Goal: Task Accomplishment & Management: Complete application form

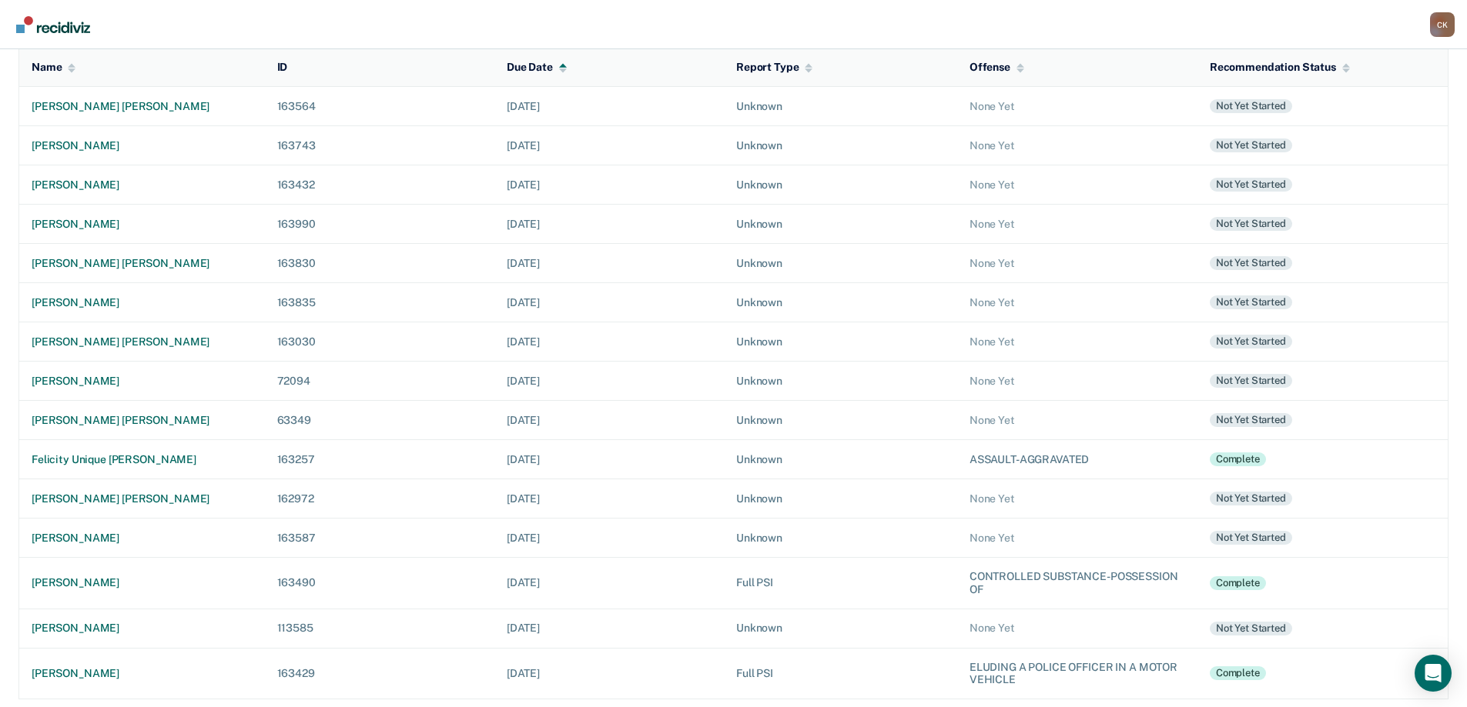
scroll to position [174, 0]
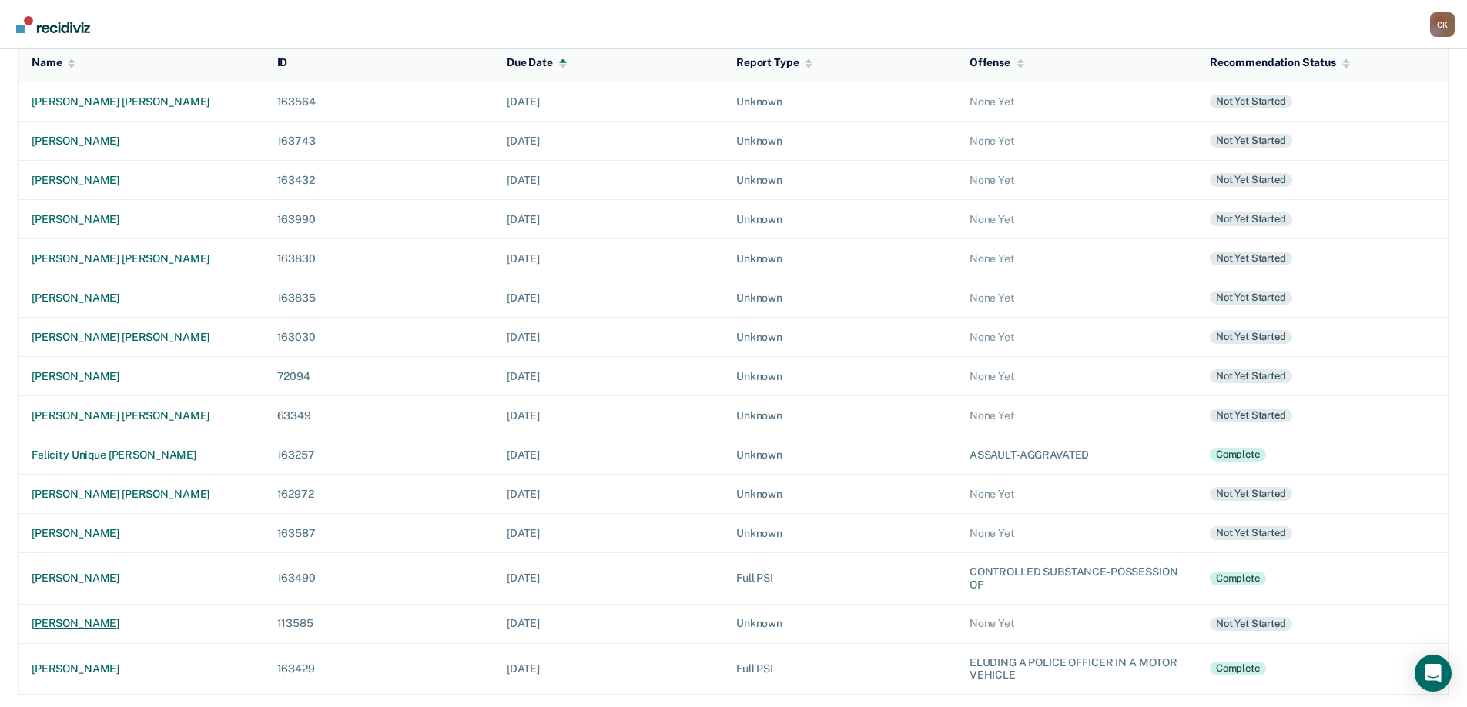
click at [85, 622] on div "[PERSON_NAME]" at bounding box center [142, 623] width 221 height 13
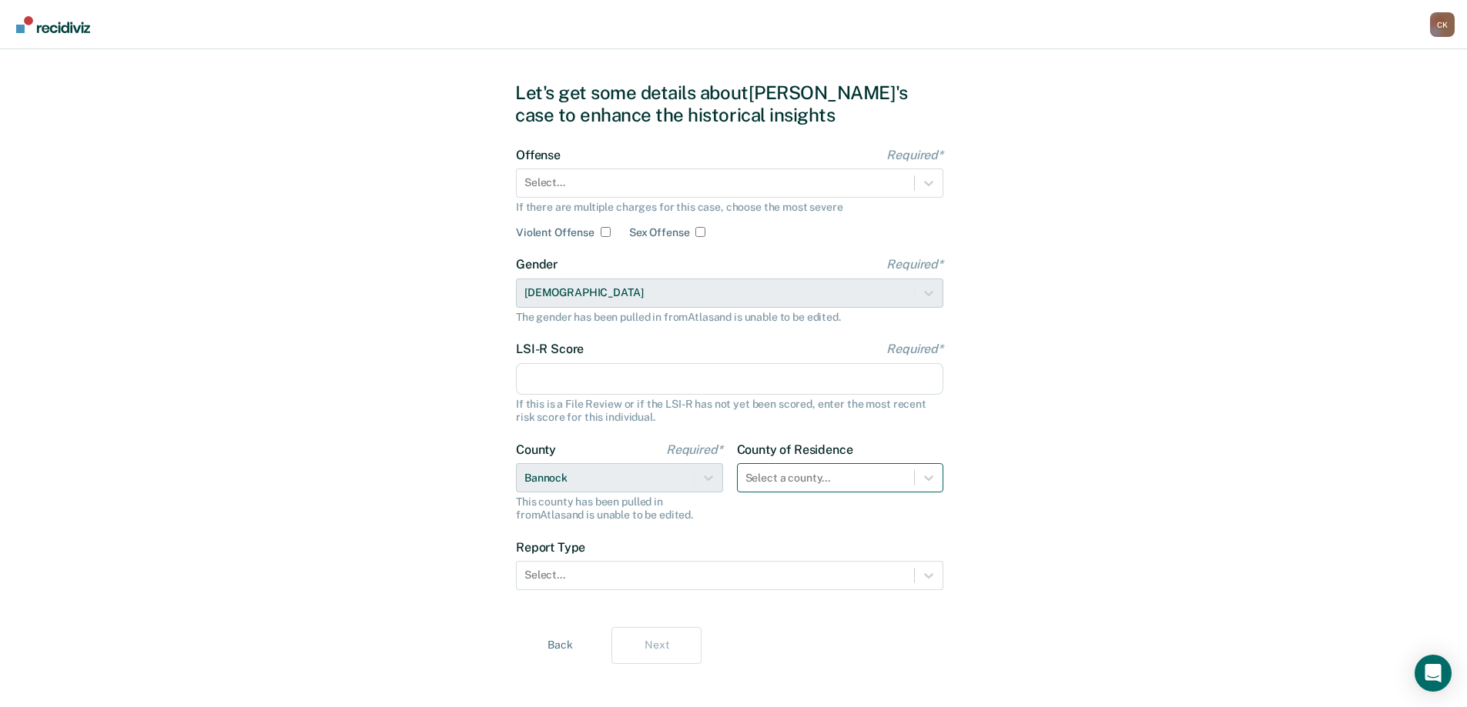
scroll to position [35, 0]
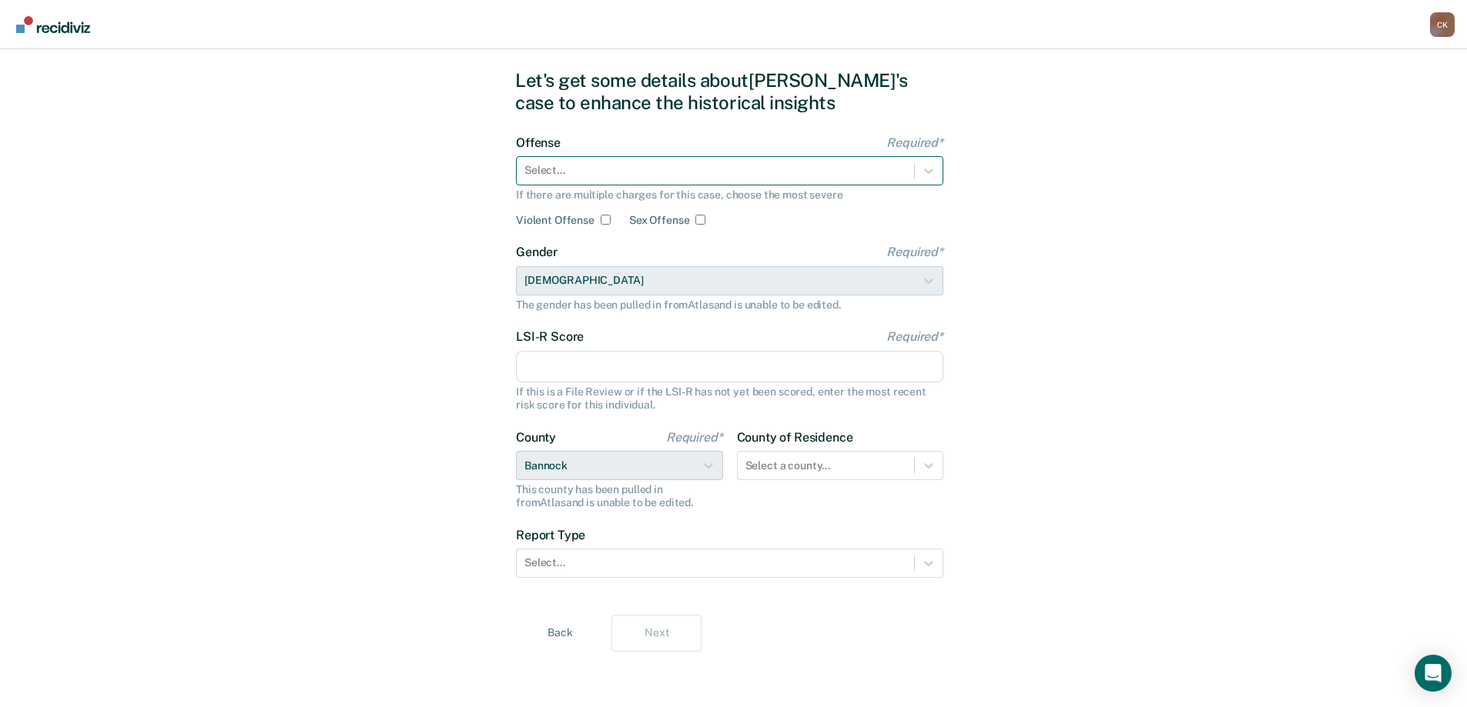
click at [577, 168] on div at bounding box center [715, 170] width 382 height 16
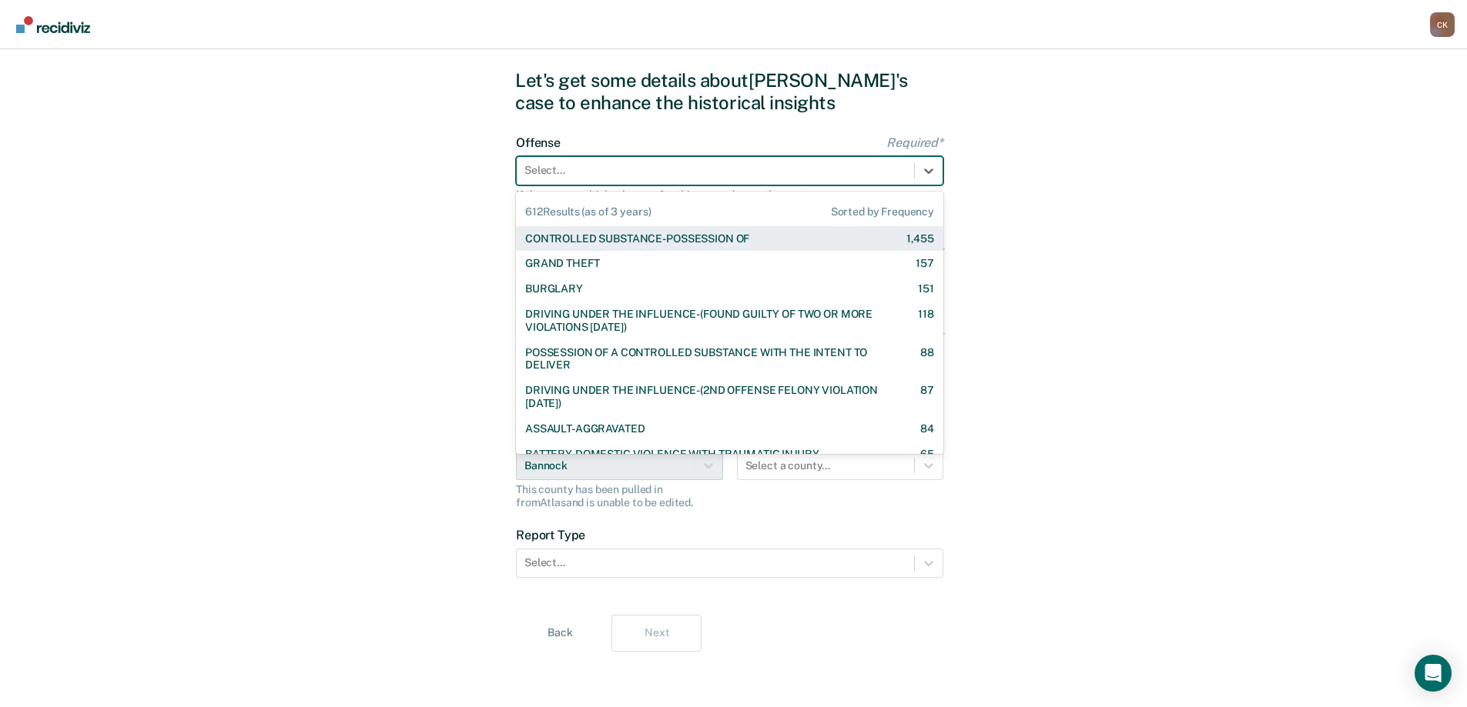
click at [637, 241] on div "CONTROLLED SUBSTANCE-POSSESSION OF" at bounding box center [637, 238] width 224 height 13
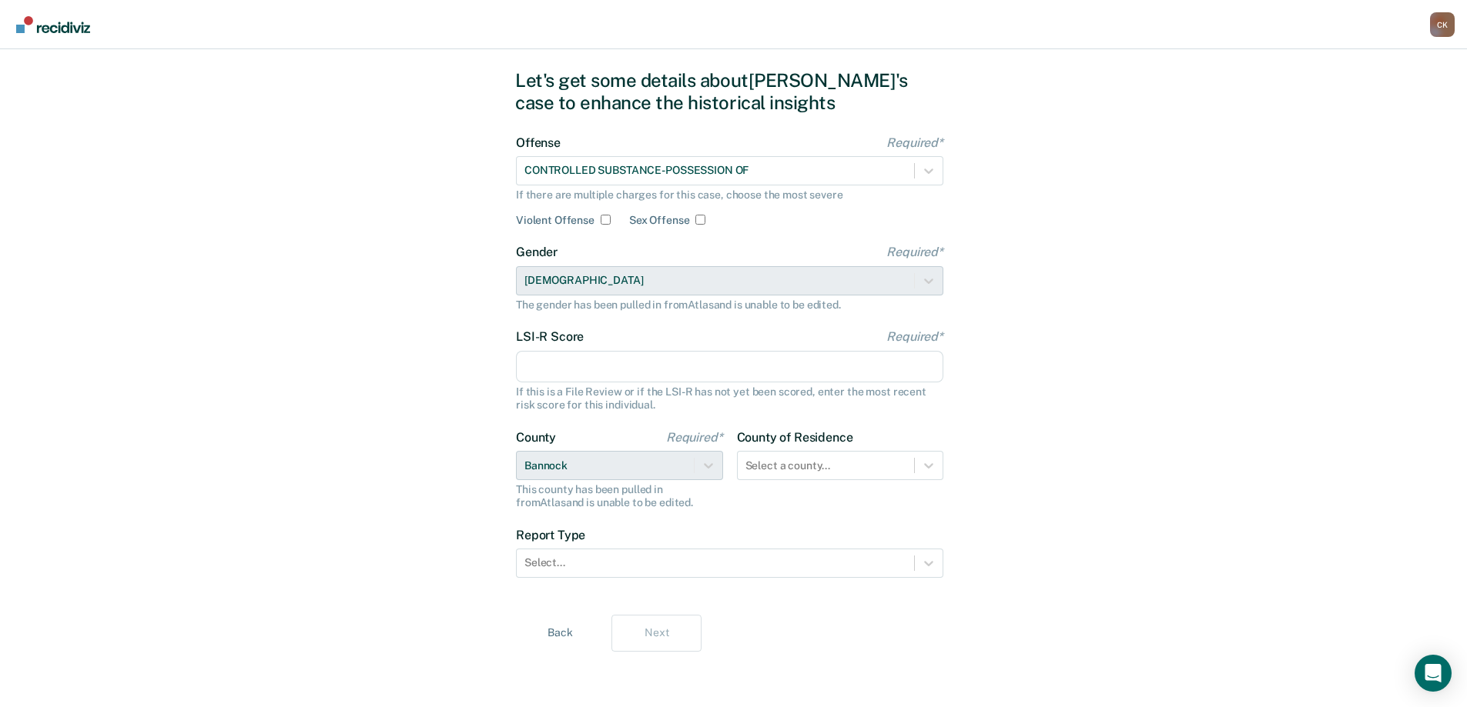
click at [636, 370] on input "LSI-R Score Required*" at bounding box center [729, 367] width 427 height 32
type input "27"
click at [835, 468] on div at bounding box center [826, 466] width 162 height 16
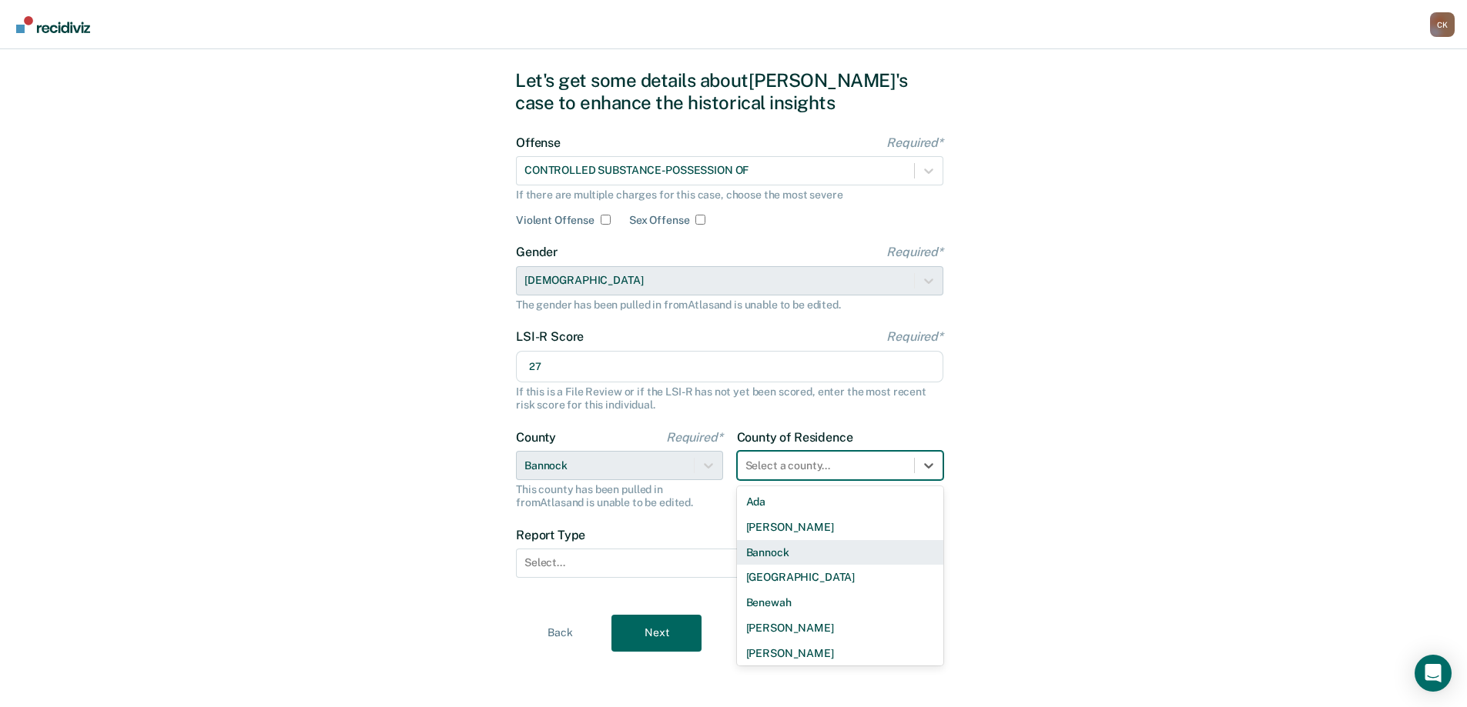
click at [802, 549] on div "Bannock" at bounding box center [840, 552] width 207 height 25
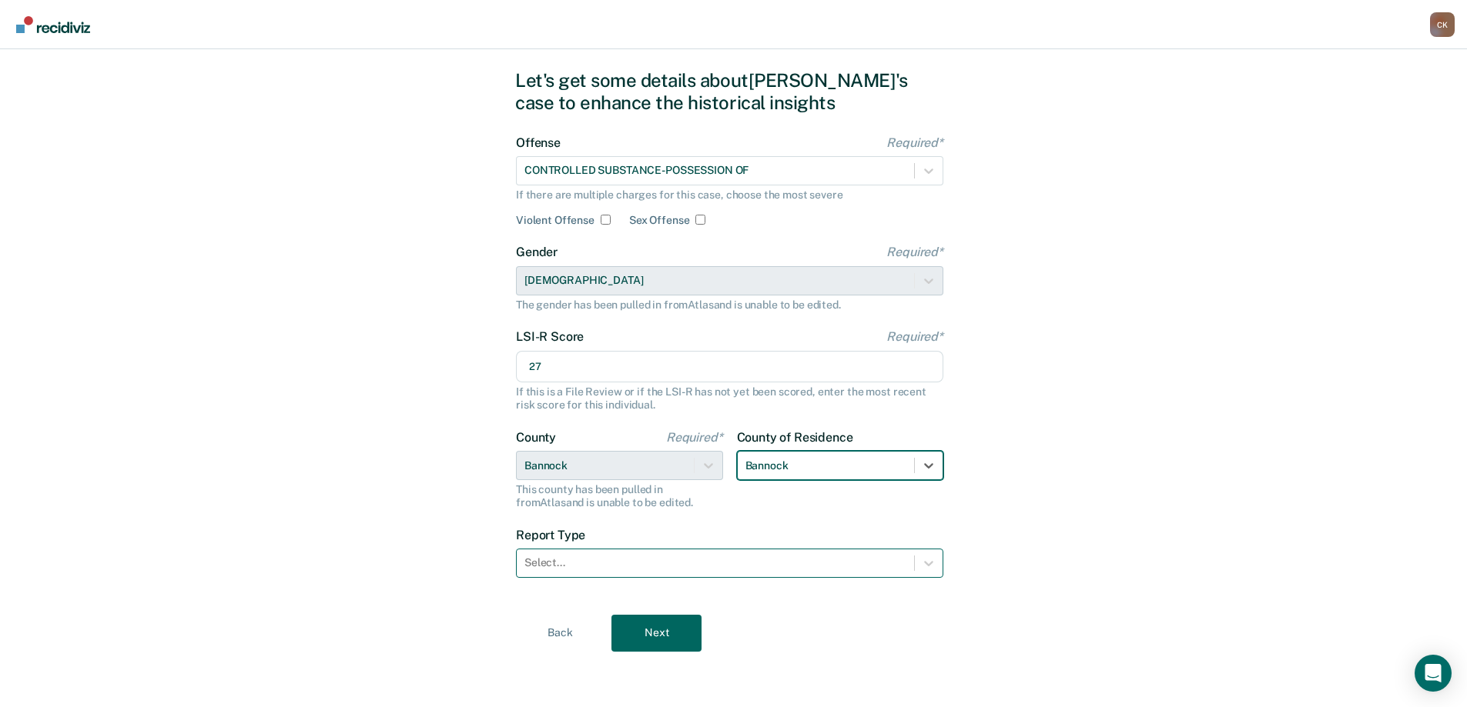
click at [630, 566] on div at bounding box center [715, 563] width 382 height 16
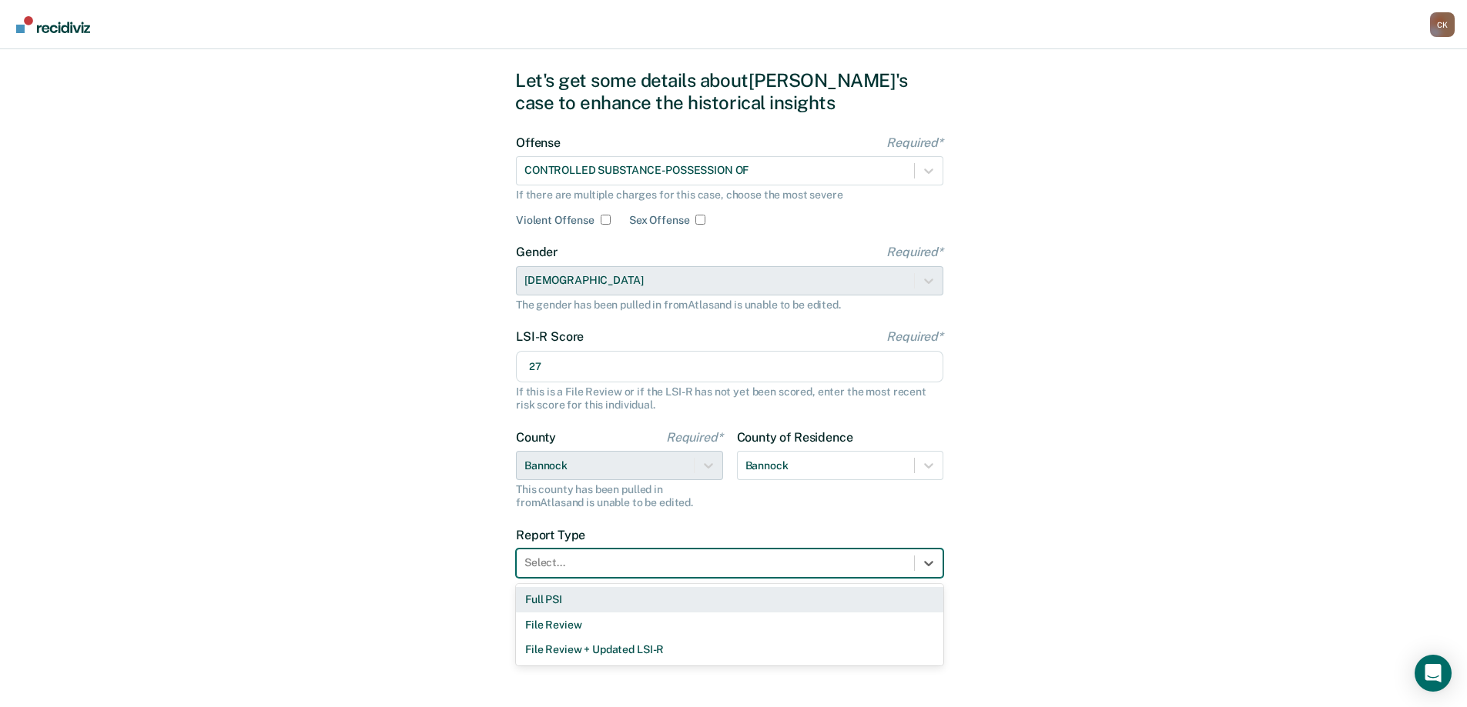
click at [620, 597] on div "Full PSI" at bounding box center [729, 599] width 427 height 25
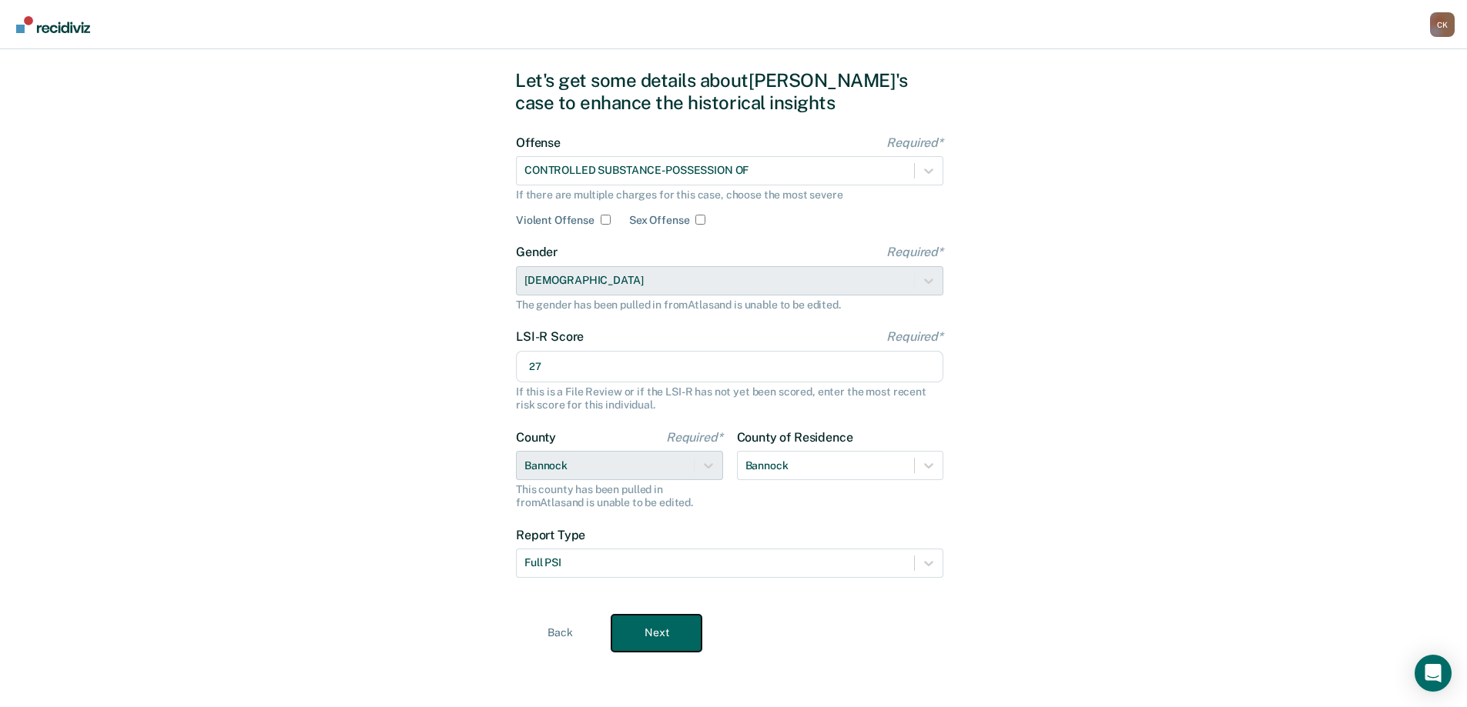
click at [662, 622] on button "Next" at bounding box center [656, 633] width 90 height 37
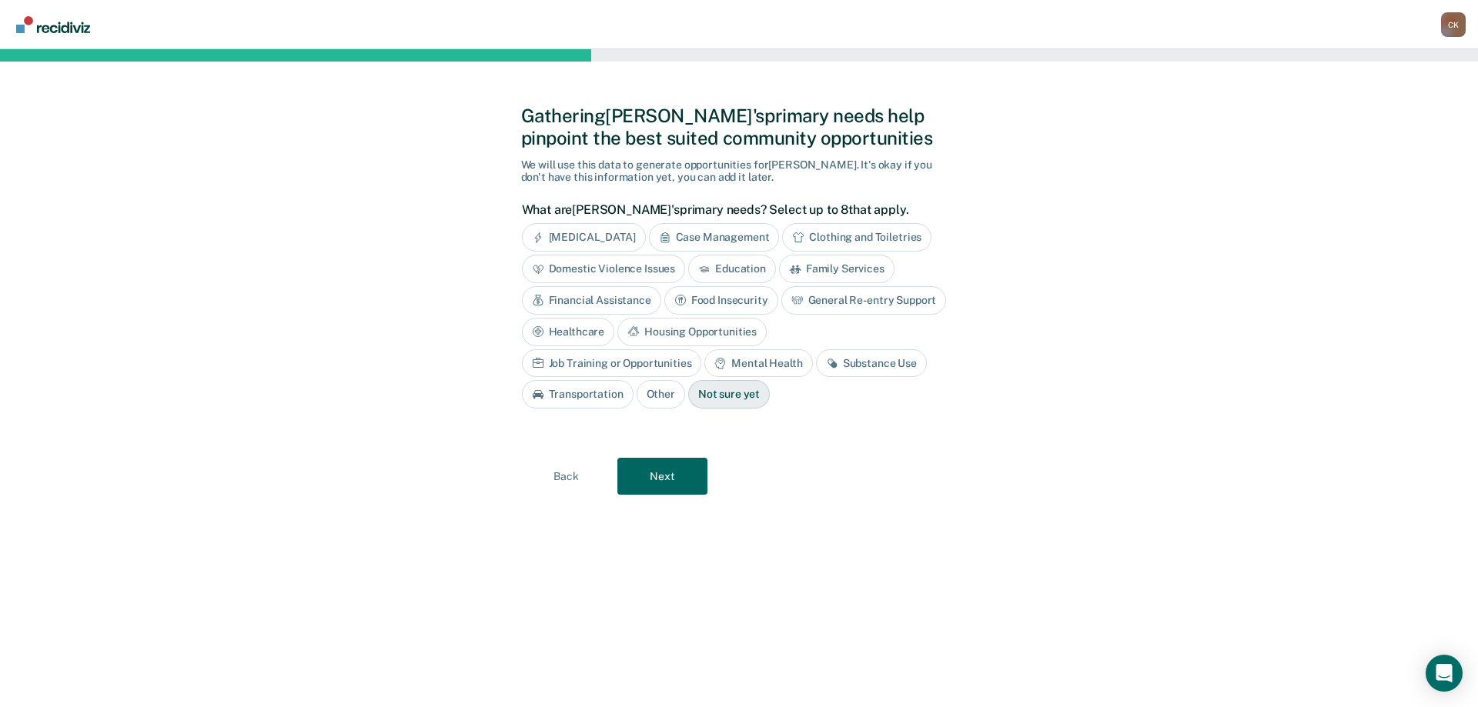
click at [704, 239] on div "Case Management" at bounding box center [714, 237] width 131 height 28
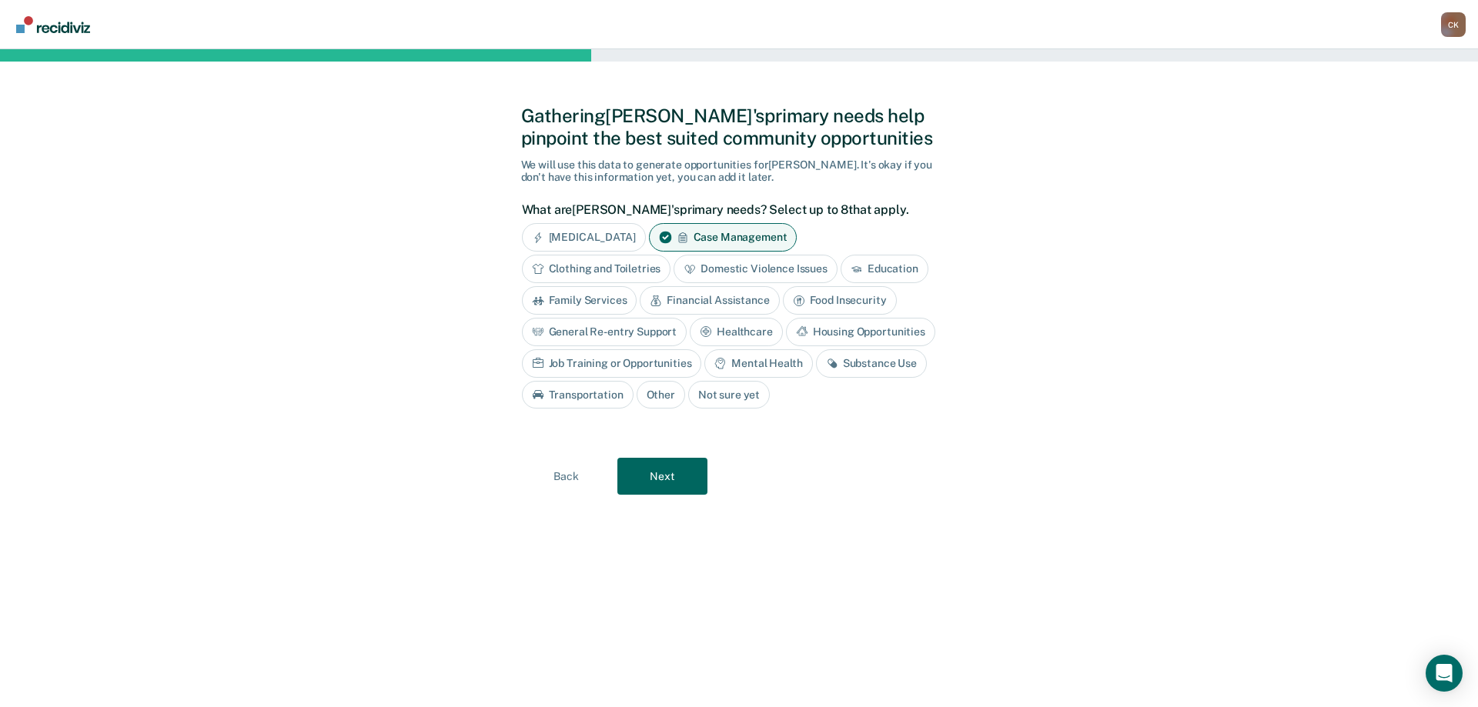
click at [792, 366] on div "Mental Health" at bounding box center [758, 364] width 108 height 28
click at [878, 363] on div "Substance Use" at bounding box center [889, 364] width 111 height 28
click at [650, 363] on div "Job Training or Opportunities" at bounding box center [612, 364] width 180 height 28
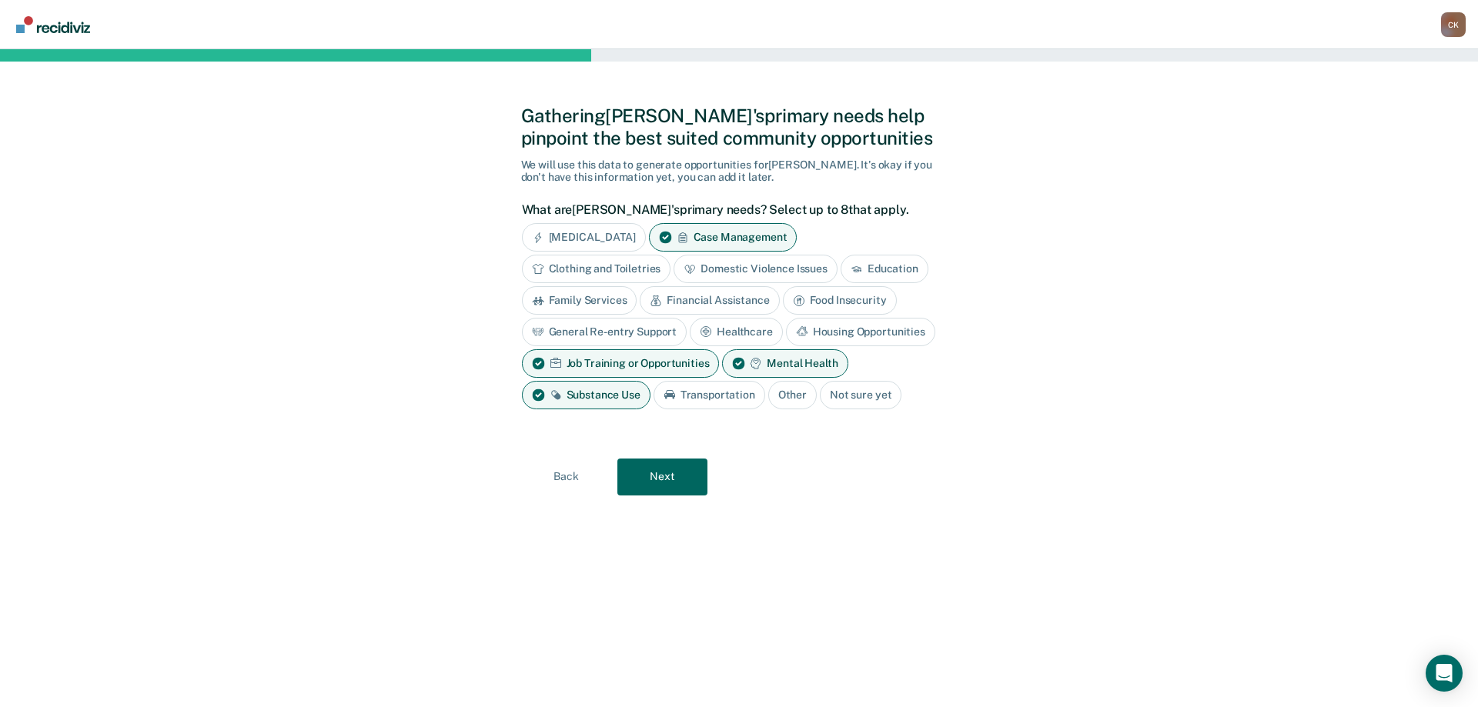
click at [861, 263] on div "Education" at bounding box center [885, 269] width 88 height 28
click at [672, 480] on button "Next" at bounding box center [662, 477] width 90 height 37
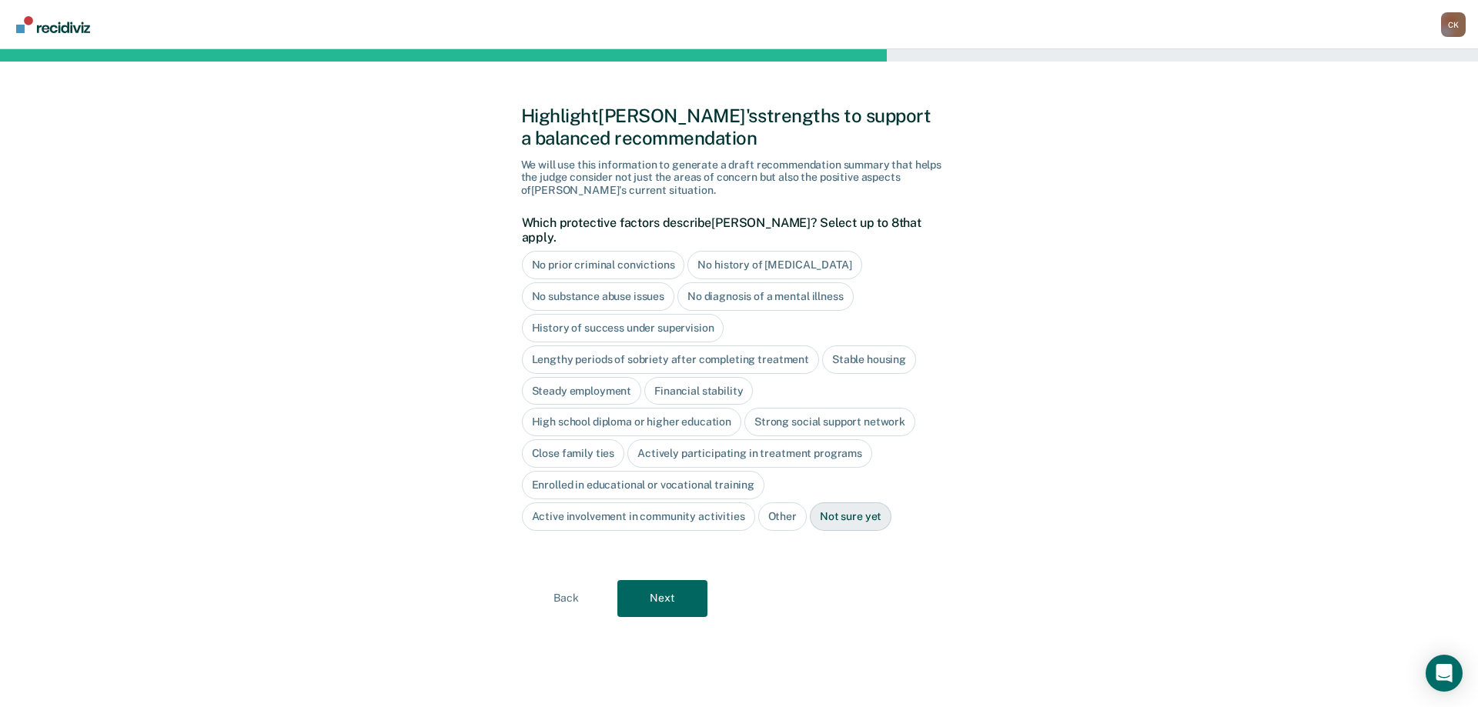
click at [744, 283] on div "No diagnosis of a mental illness" at bounding box center [765, 297] width 176 height 28
click at [864, 346] on div "Stable housing" at bounding box center [869, 360] width 94 height 28
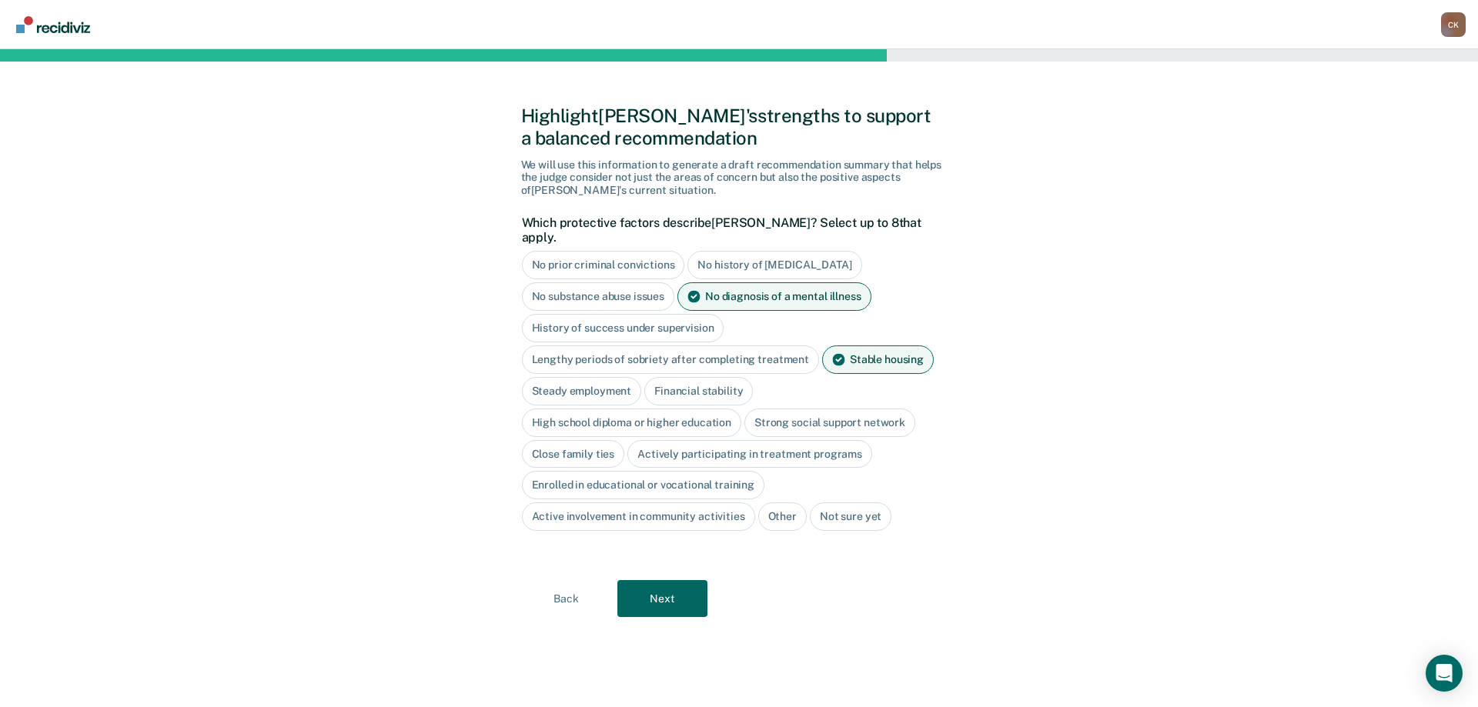
click at [860, 348] on div "Stable housing" at bounding box center [878, 360] width 112 height 28
click at [597, 440] on div "Close family ties" at bounding box center [573, 454] width 103 height 28
click at [682, 506] on div "Active involvement in community activities" at bounding box center [638, 517] width 233 height 28
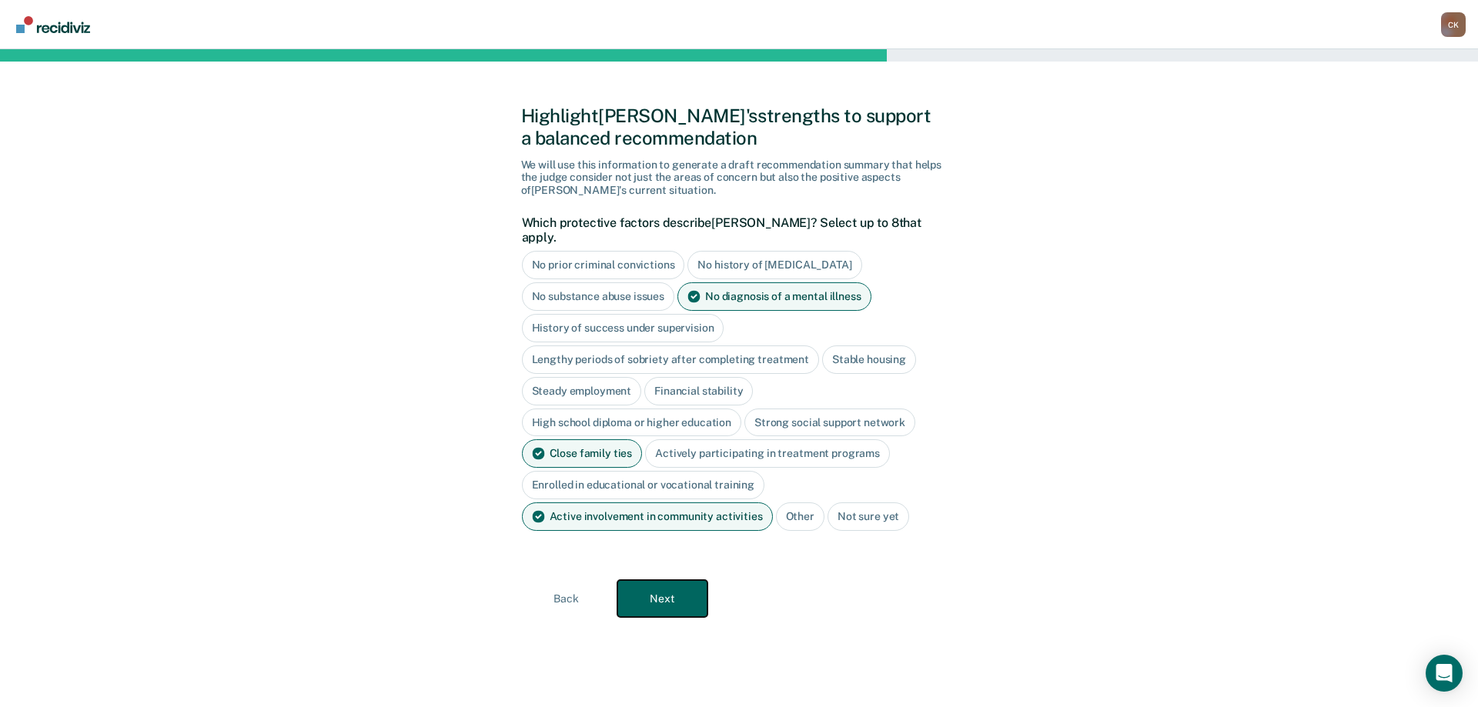
click at [688, 580] on button "Next" at bounding box center [662, 598] width 90 height 37
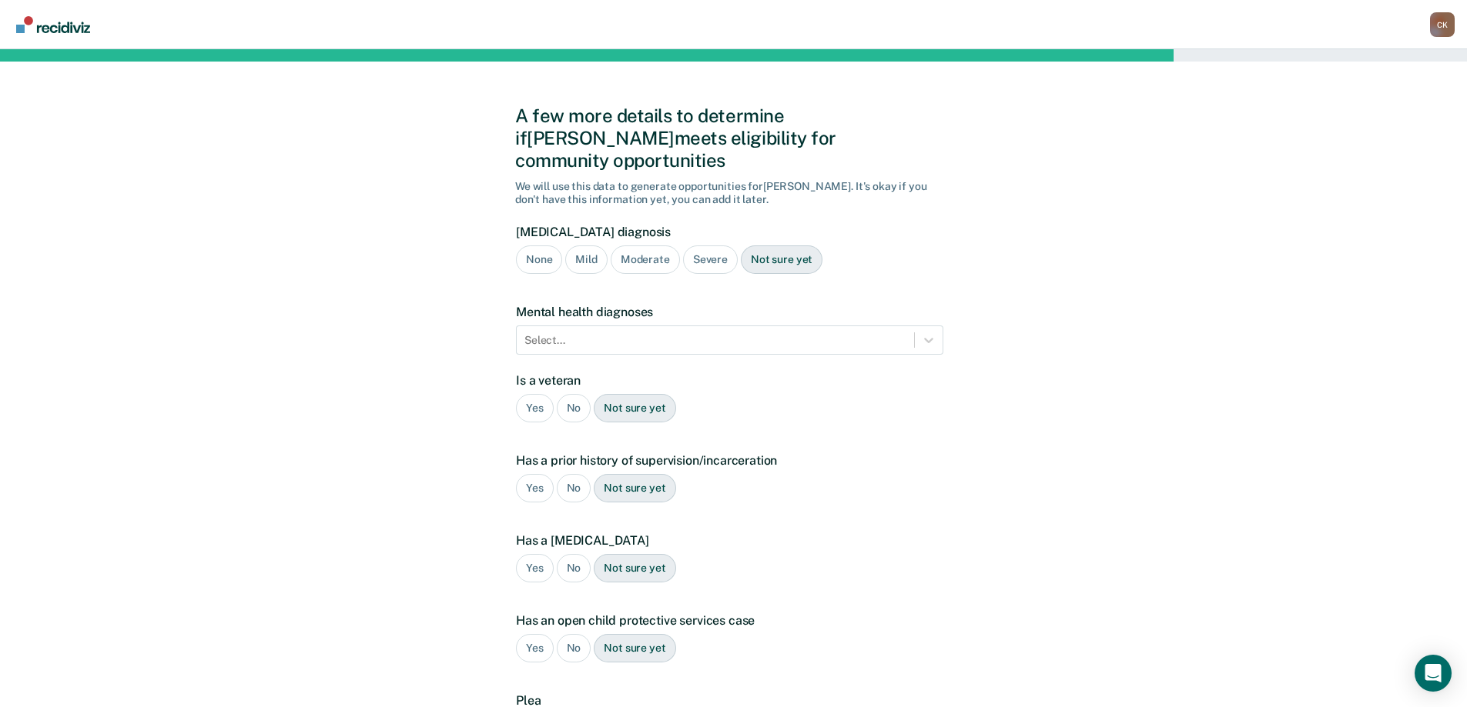
click at [705, 246] on div "Severe" at bounding box center [710, 260] width 55 height 28
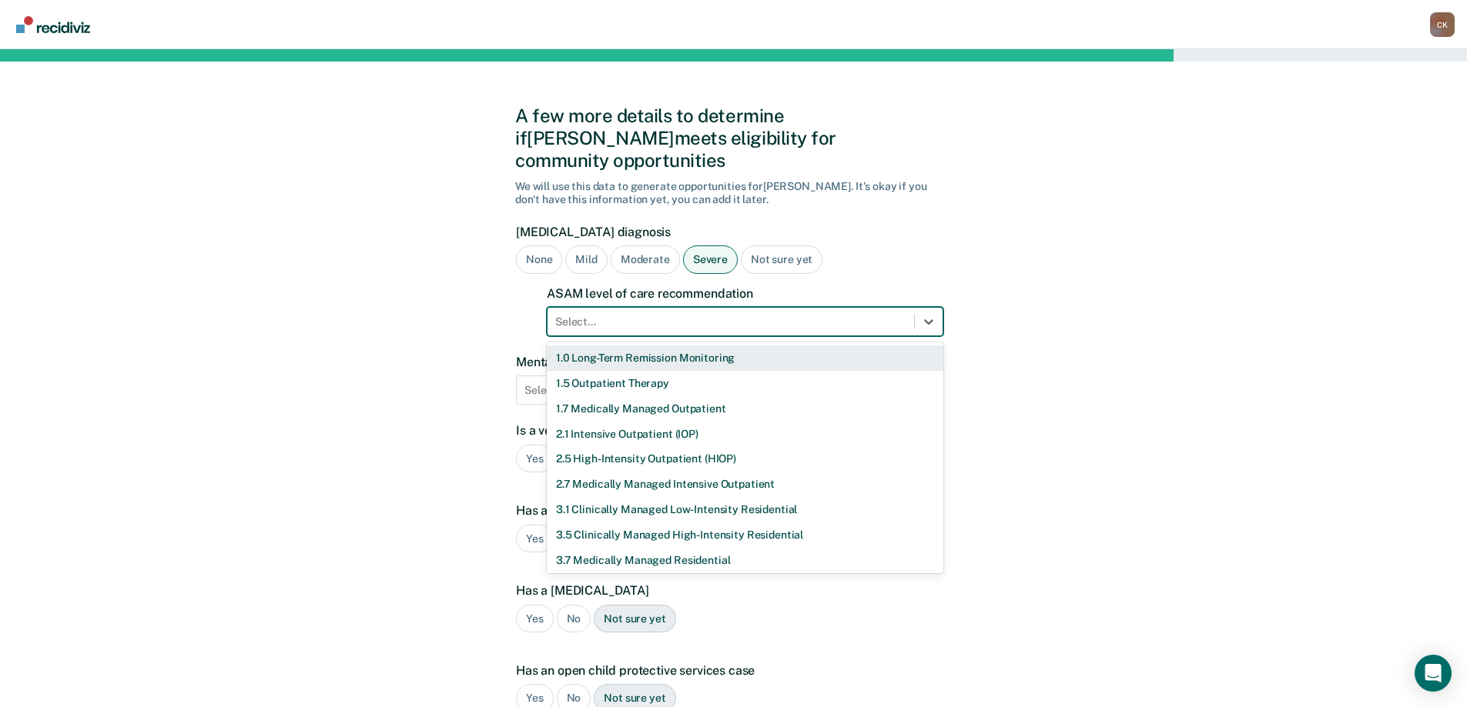
click at [711, 314] on div at bounding box center [730, 322] width 351 height 16
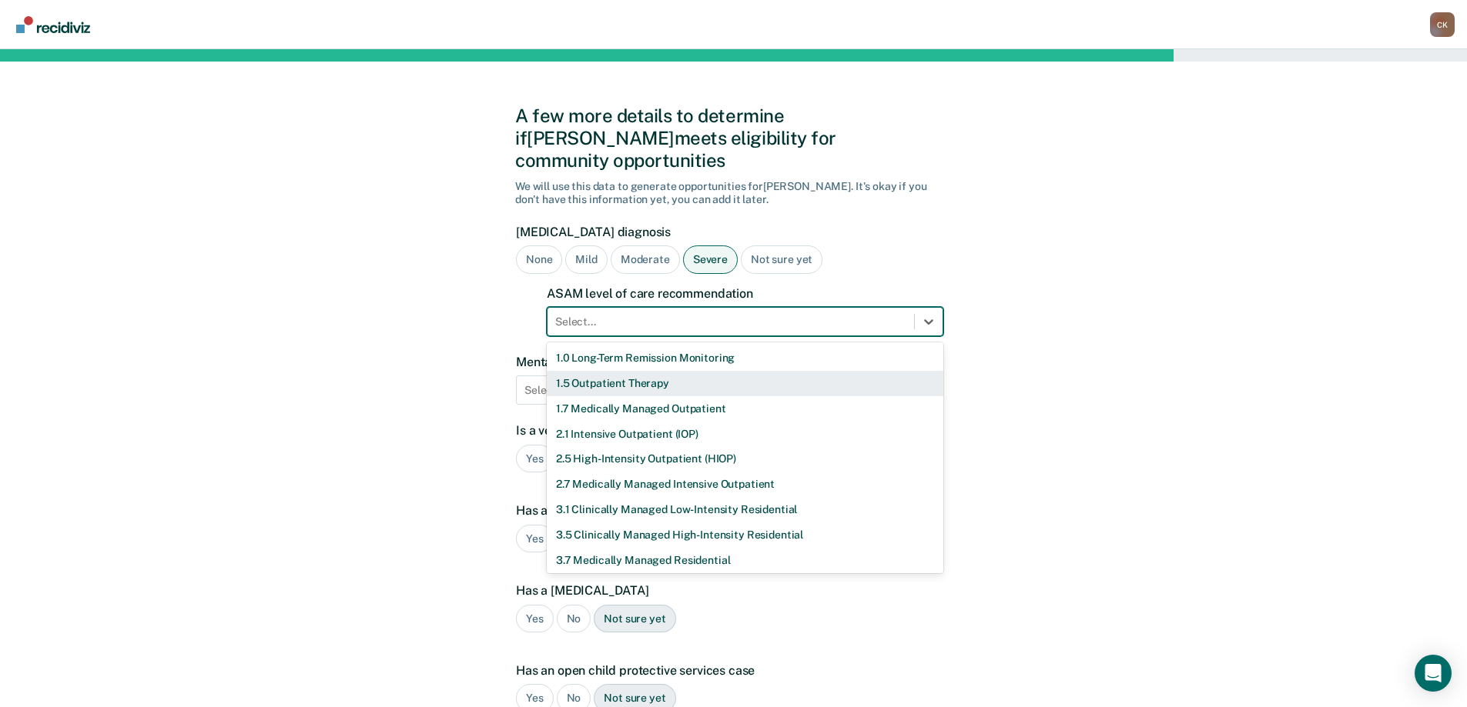
click at [708, 371] on div "1.5 Outpatient Therapy" at bounding box center [745, 383] width 396 height 25
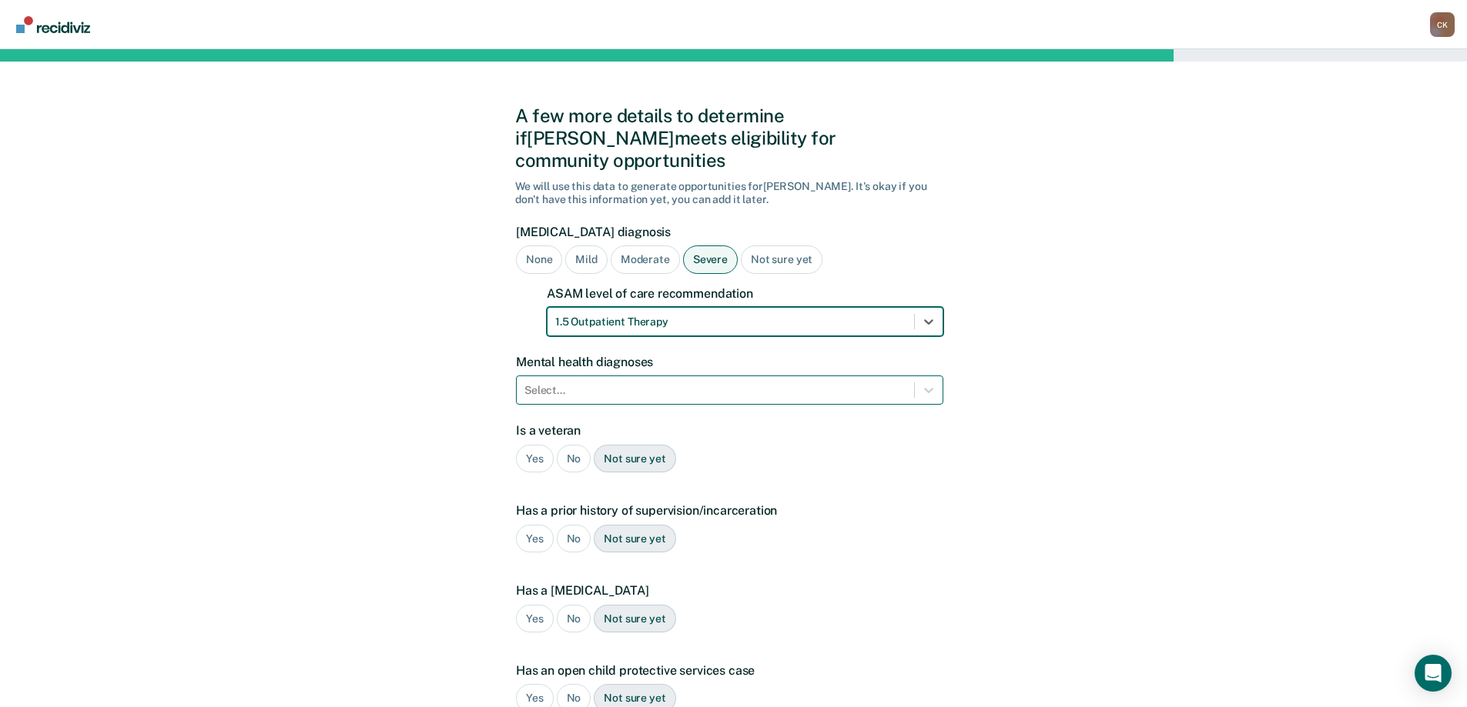
click at [697, 383] on div at bounding box center [715, 391] width 382 height 16
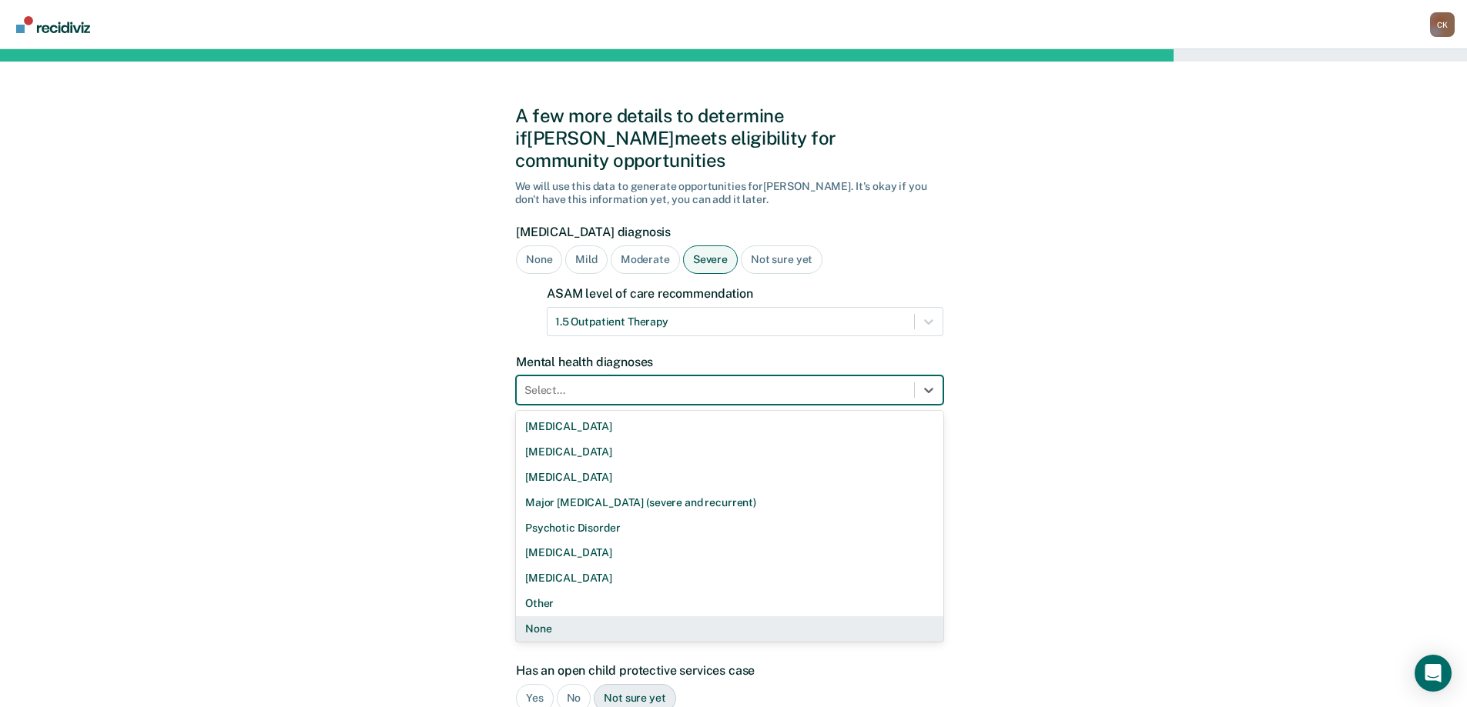
click at [627, 617] on div "None" at bounding box center [729, 629] width 427 height 25
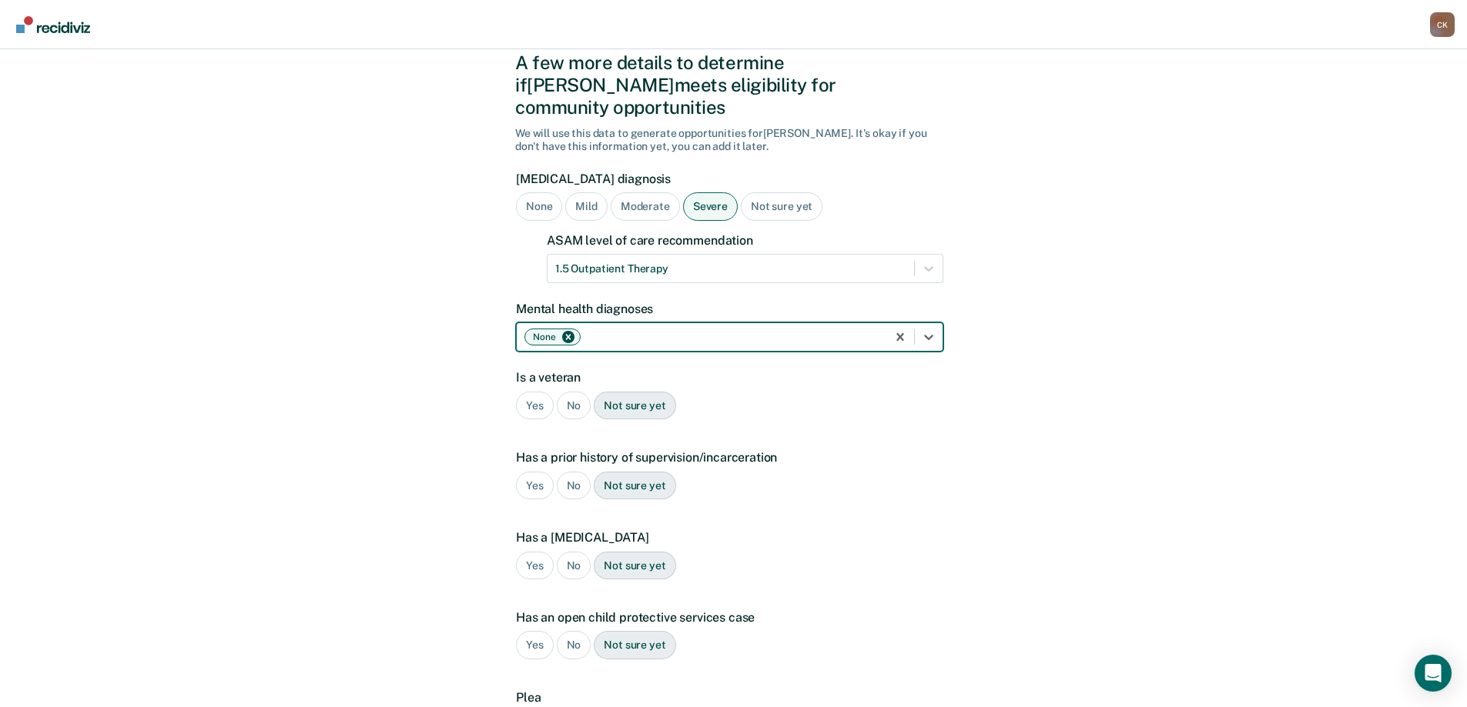
scroll to position [77, 0]
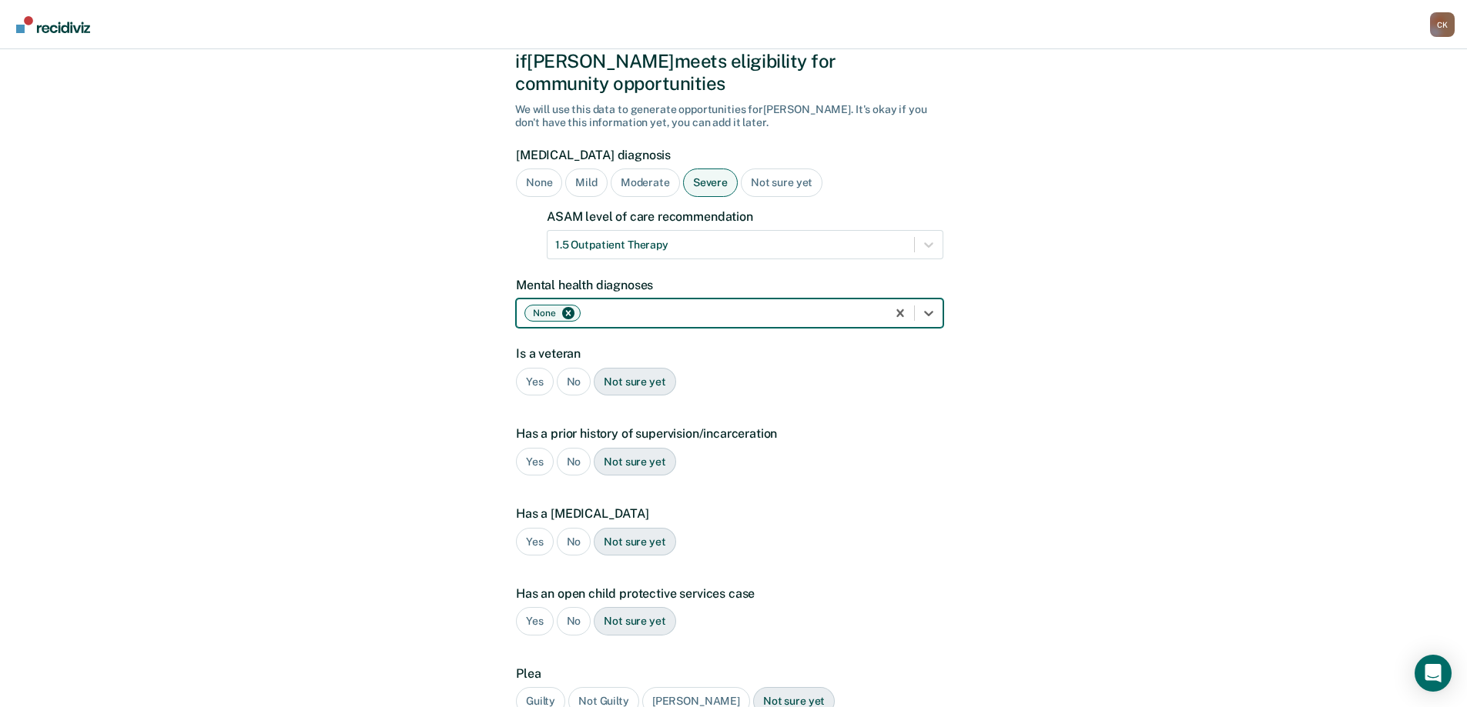
click at [561, 368] on div "No" at bounding box center [574, 382] width 35 height 28
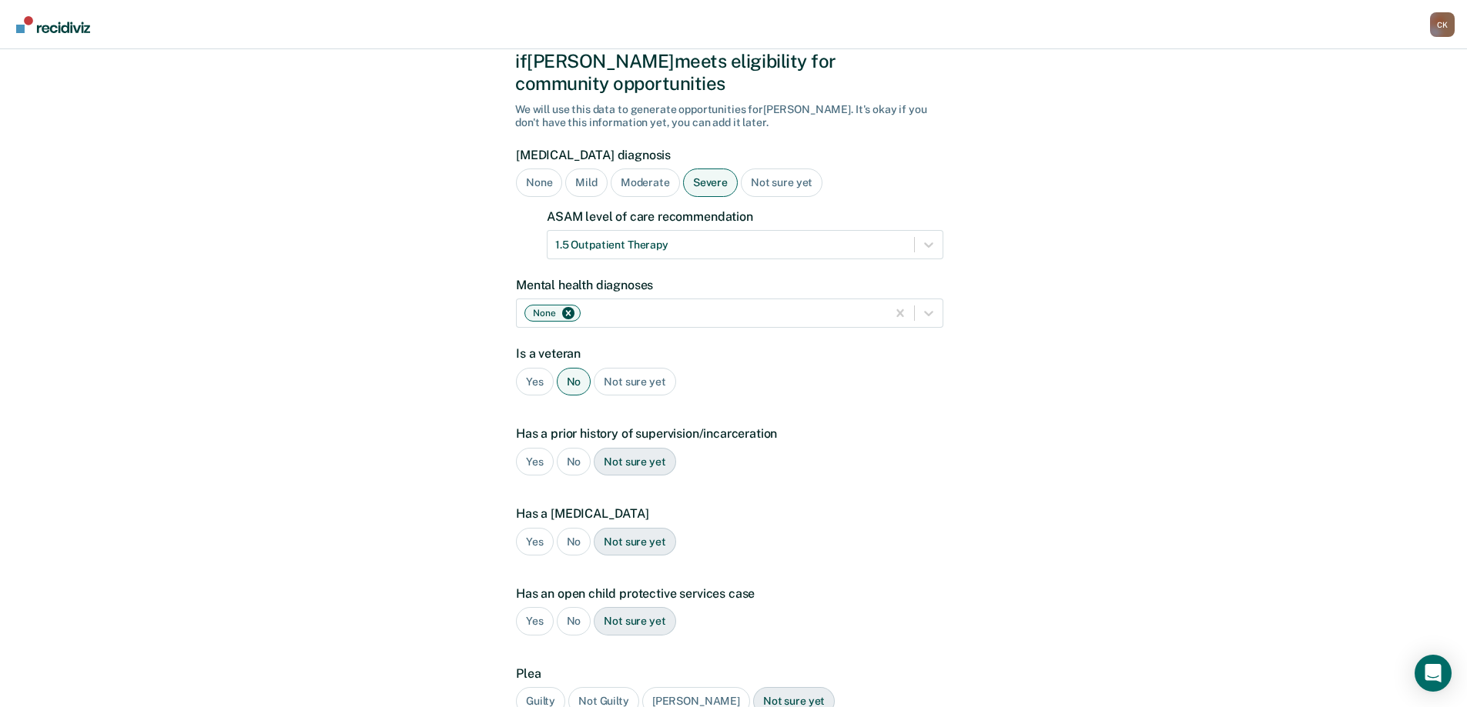
click at [537, 448] on div "Yes" at bounding box center [535, 462] width 38 height 28
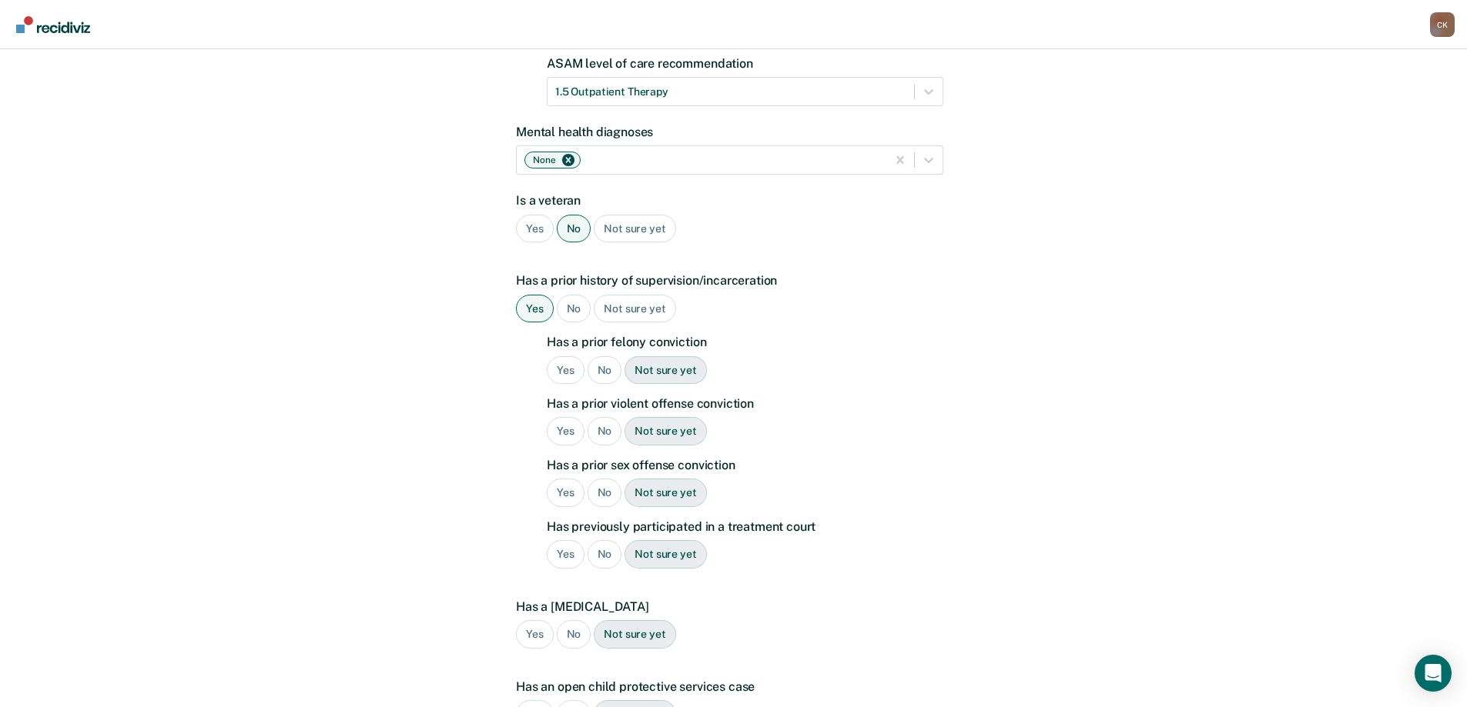
scroll to position [231, 0]
click at [573, 356] on div "Yes" at bounding box center [566, 370] width 38 height 28
click at [573, 416] on div "Yes" at bounding box center [566, 430] width 38 height 28
click at [601, 478] on div "No" at bounding box center [604, 492] width 35 height 28
click at [594, 540] on div "No" at bounding box center [604, 554] width 35 height 28
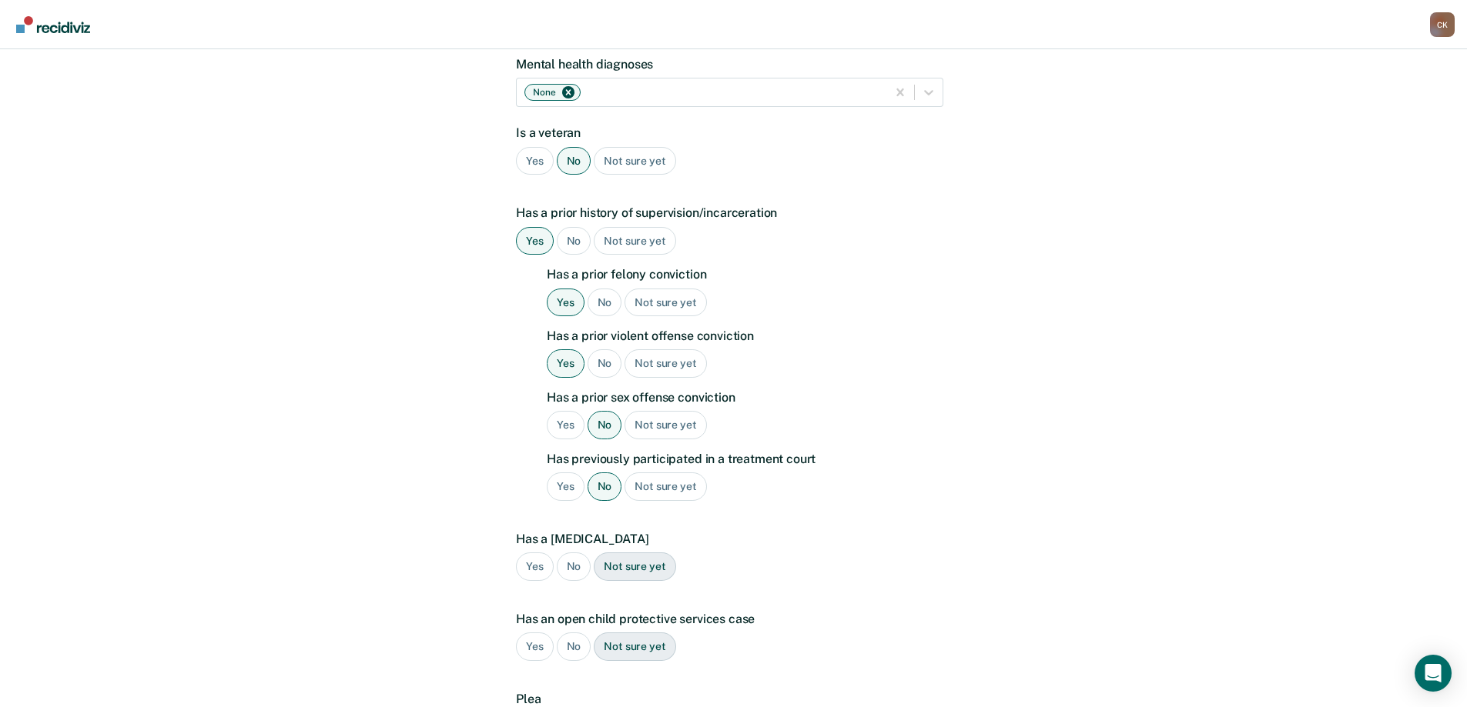
scroll to position [451, 0]
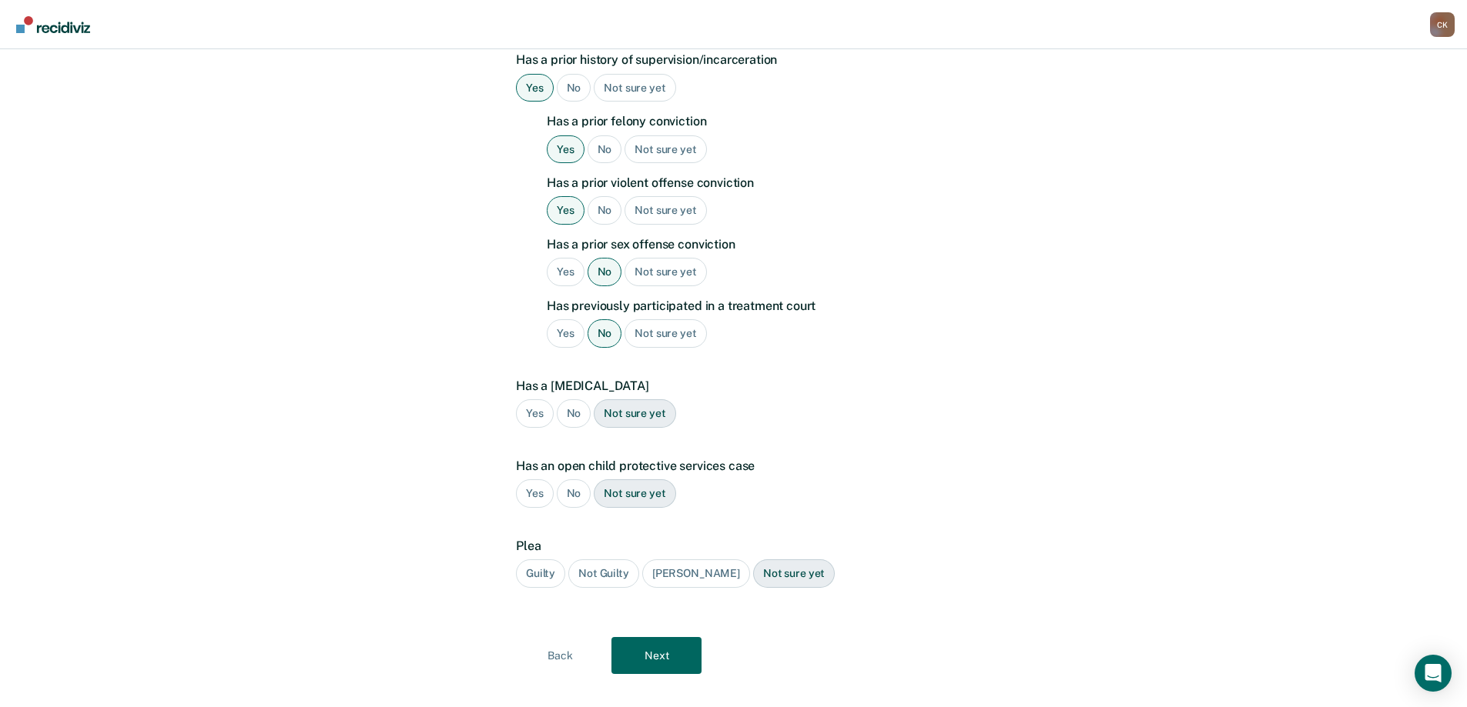
click at [576, 400] on div "No" at bounding box center [574, 414] width 35 height 28
click at [579, 480] on div "No" at bounding box center [574, 494] width 35 height 28
click at [541, 560] on div "Guilty" at bounding box center [540, 574] width 49 height 28
click at [654, 637] on button "Next" at bounding box center [656, 655] width 90 height 37
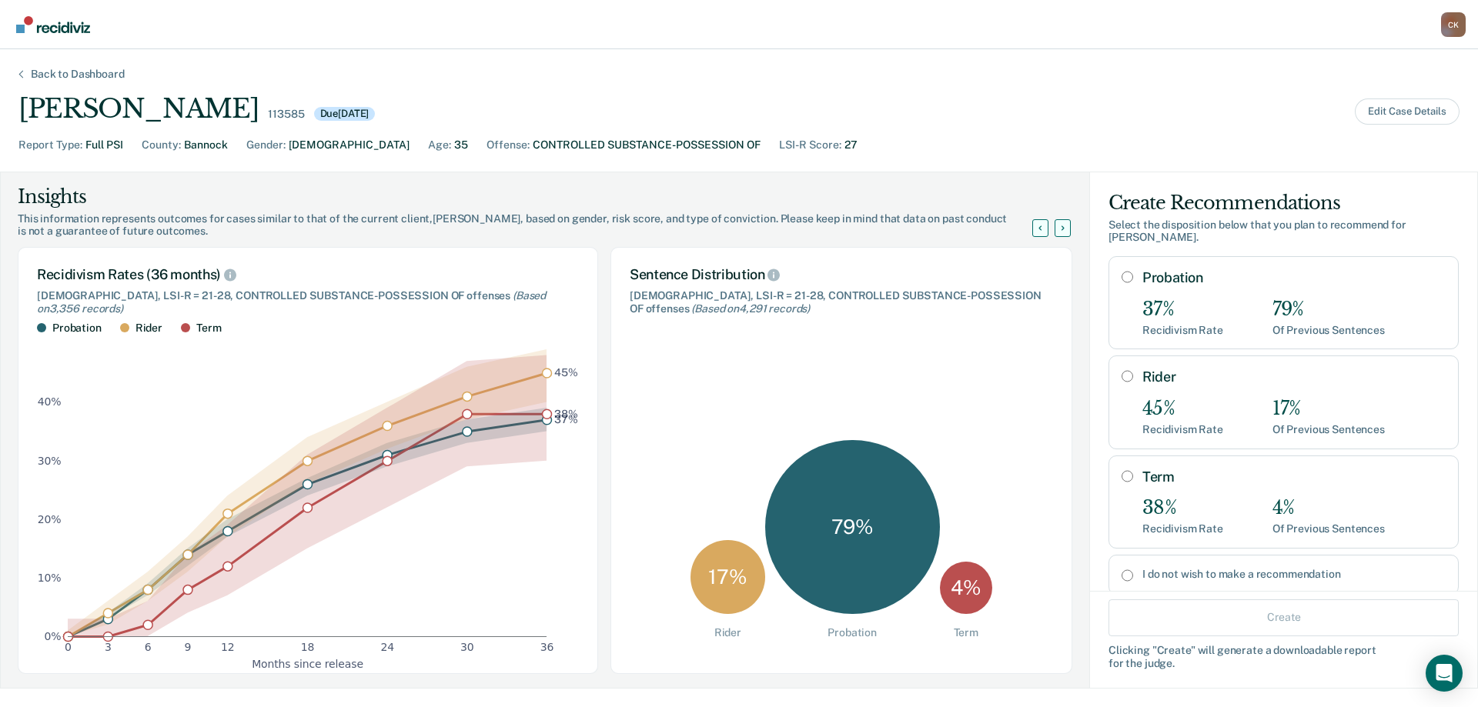
scroll to position [0, 0]
click at [1122, 370] on input "Rider" at bounding box center [1128, 376] width 12 height 12
radio input "true"
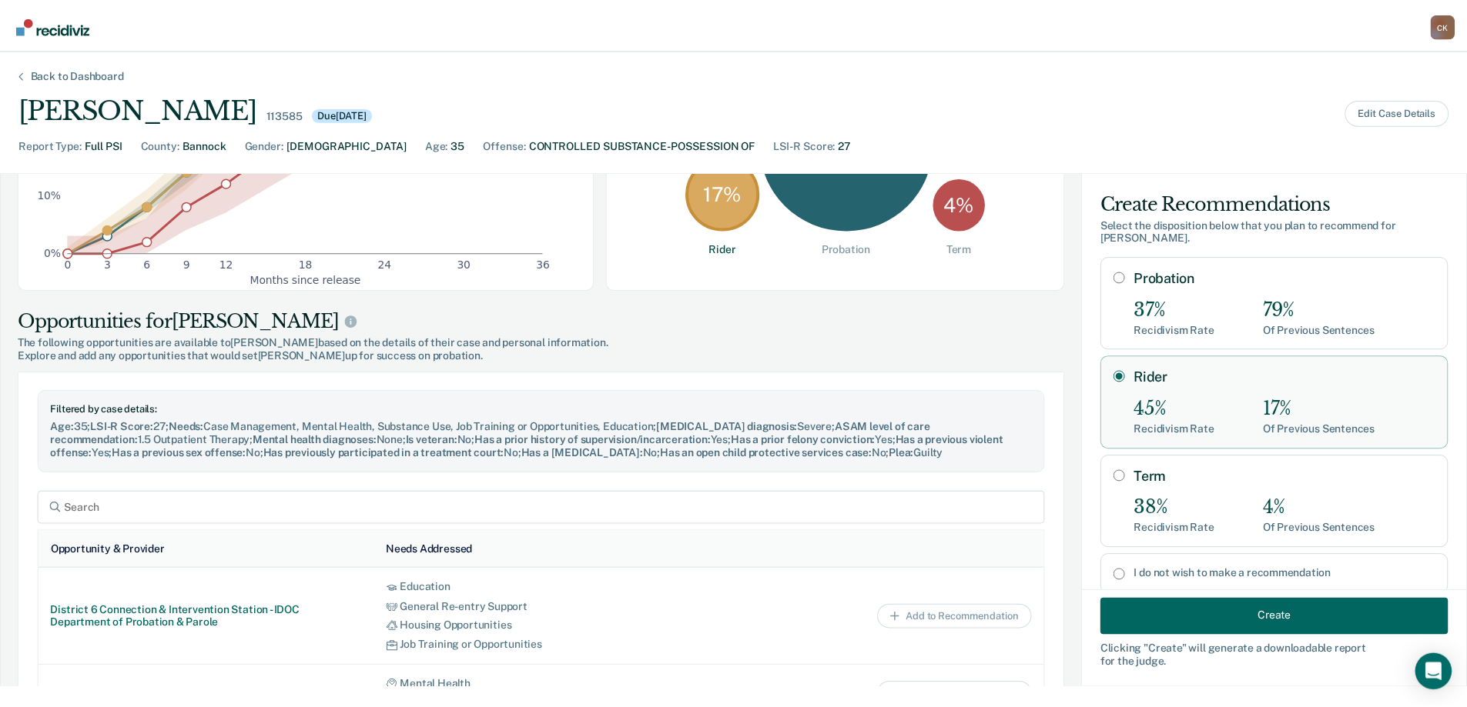
scroll to position [385, 0]
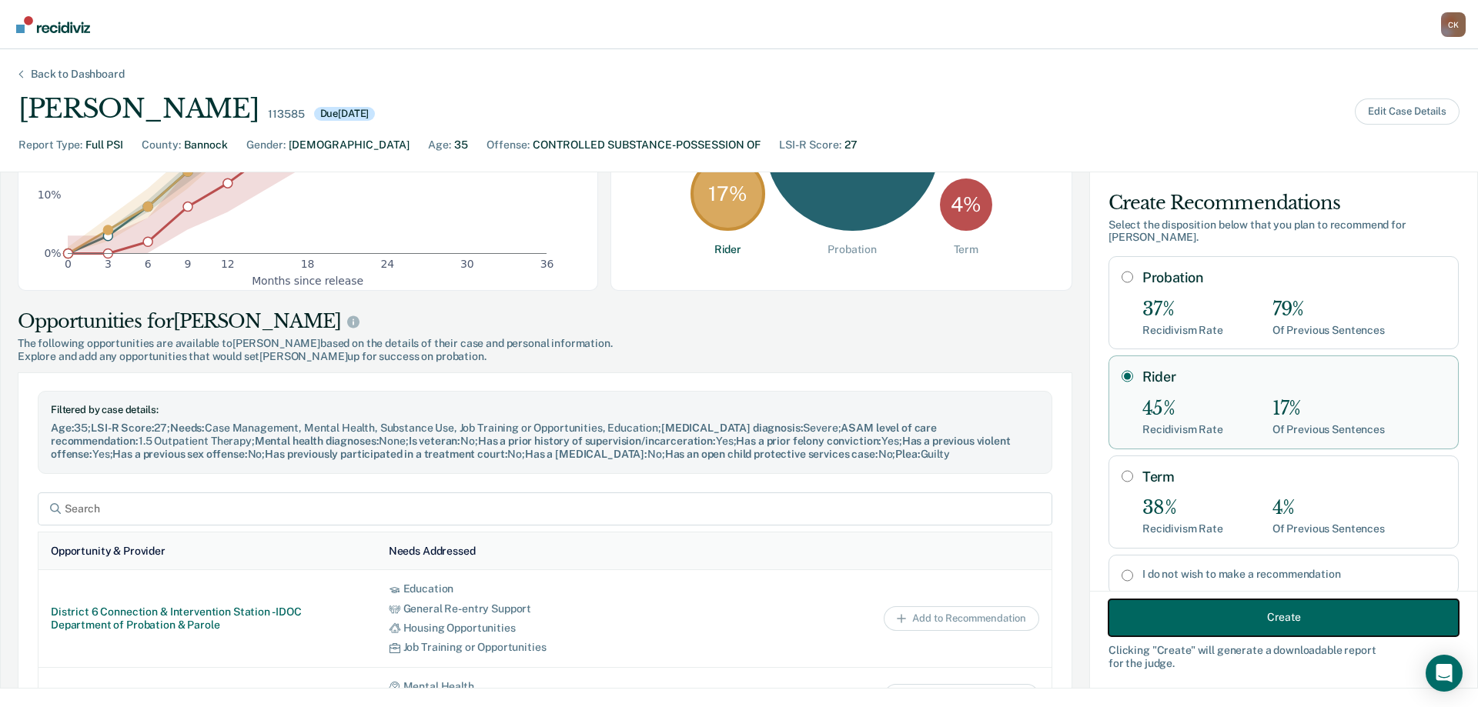
click at [1262, 617] on button "Create" at bounding box center [1284, 617] width 350 height 37
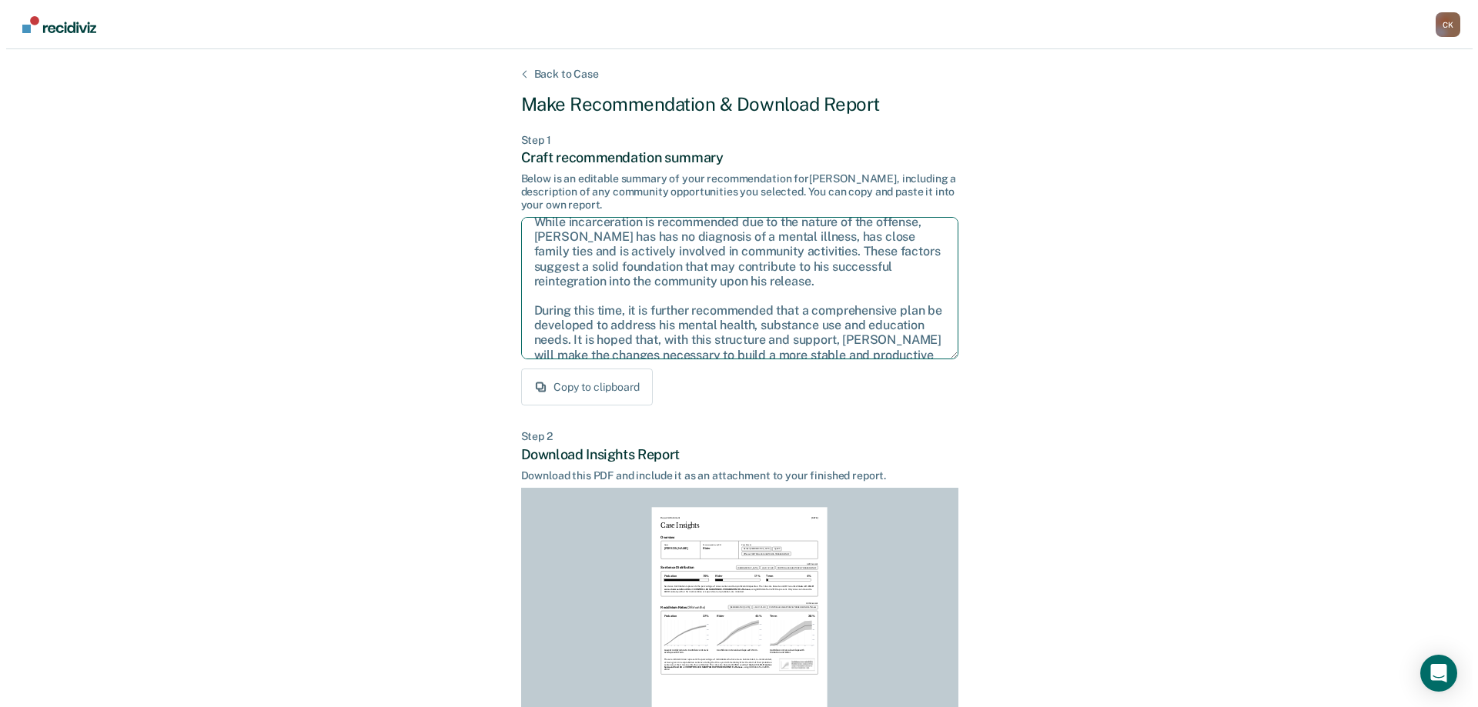
scroll to position [0, 0]
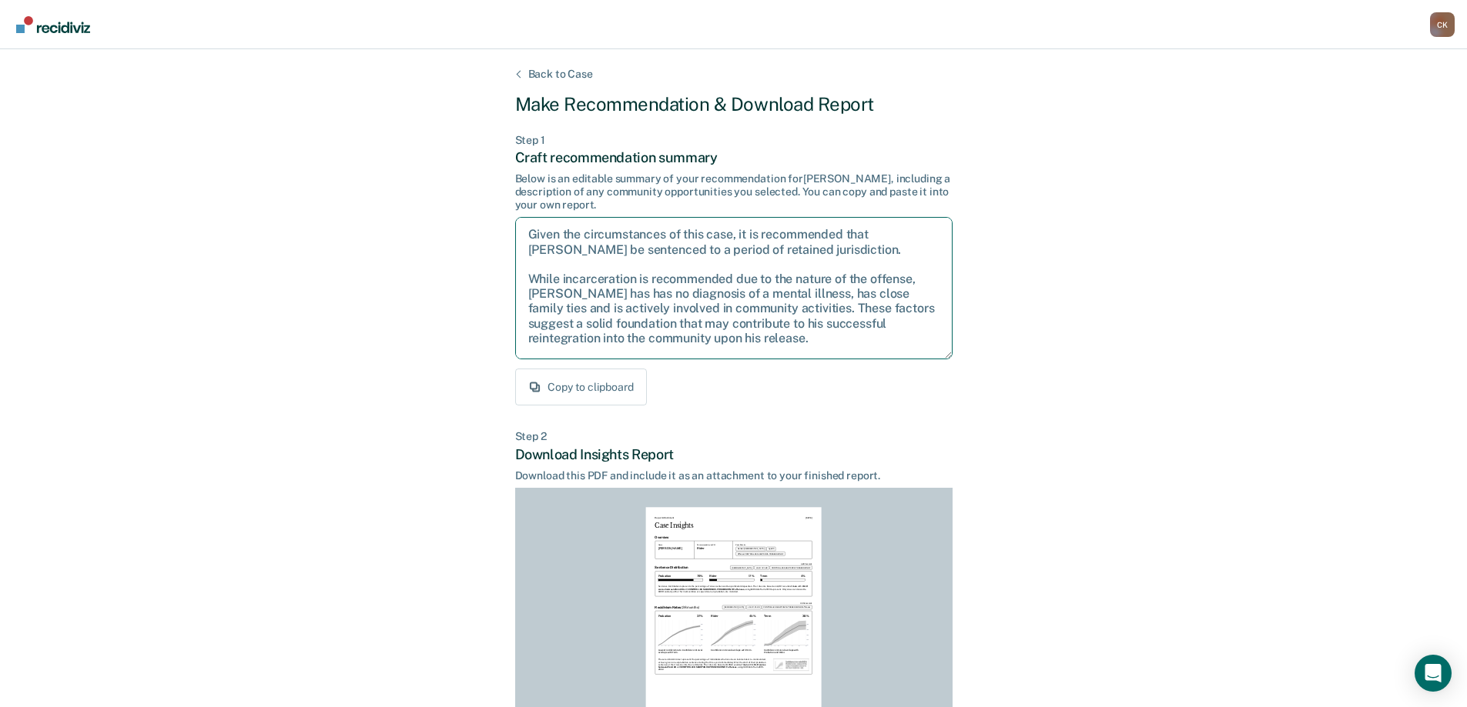
drag, startPoint x: 631, startPoint y: 352, endPoint x: 573, endPoint y: 253, distance: 114.2
click at [504, 220] on div "Back to Case Make Recommendation & Download Report Step 1 Craft recommendation …" at bounding box center [733, 463] width 1467 height 828
click at [536, 69] on div "Back to Case" at bounding box center [561, 74] width 102 height 13
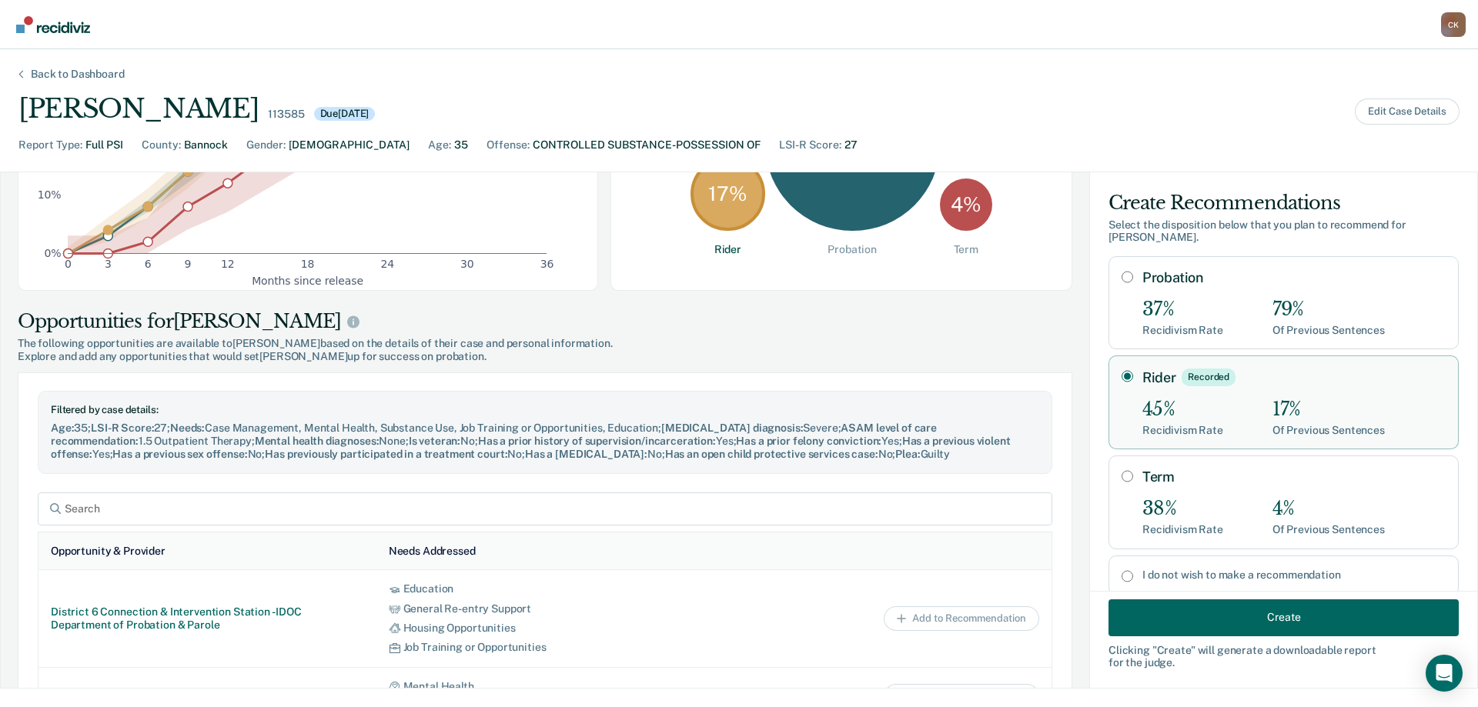
click at [1122, 271] on input "Probation" at bounding box center [1128, 277] width 12 height 12
radio input "true"
radio input "false"
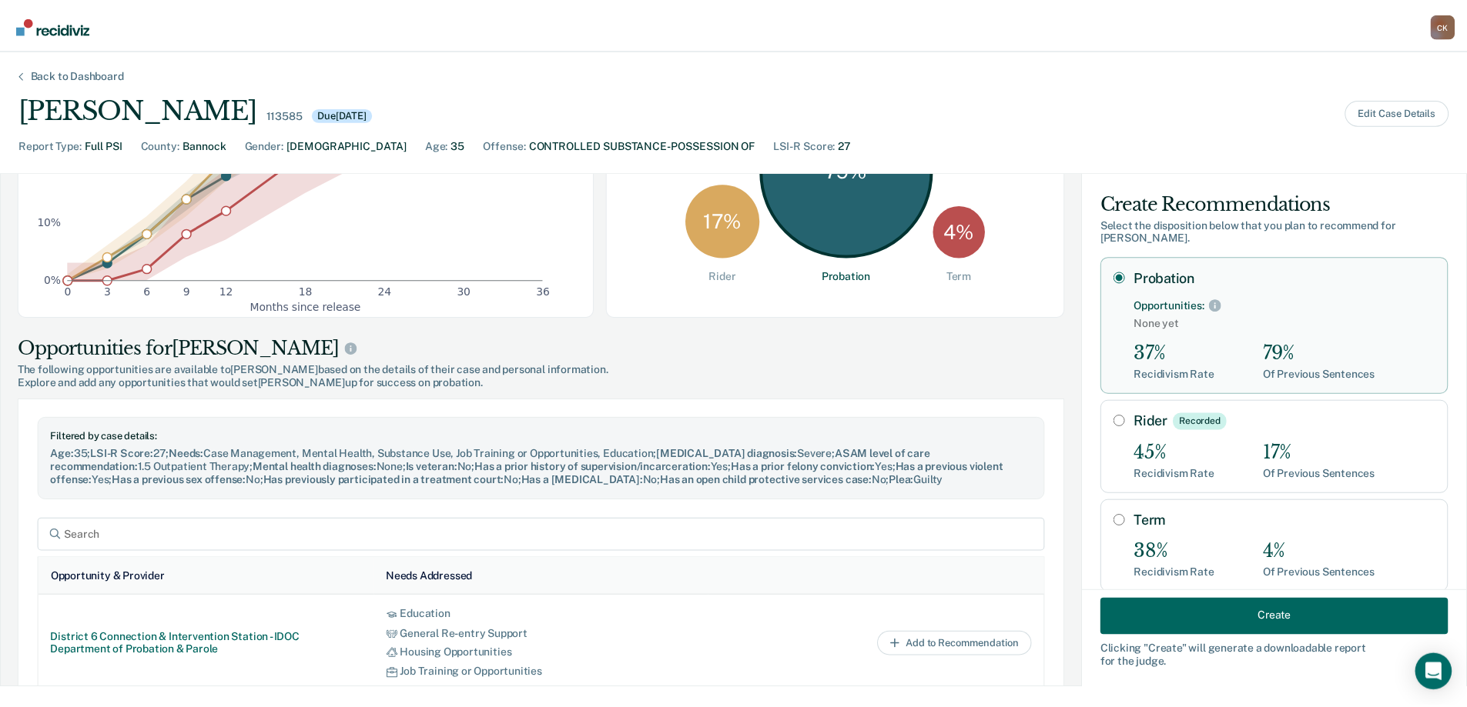
scroll to position [307, 0]
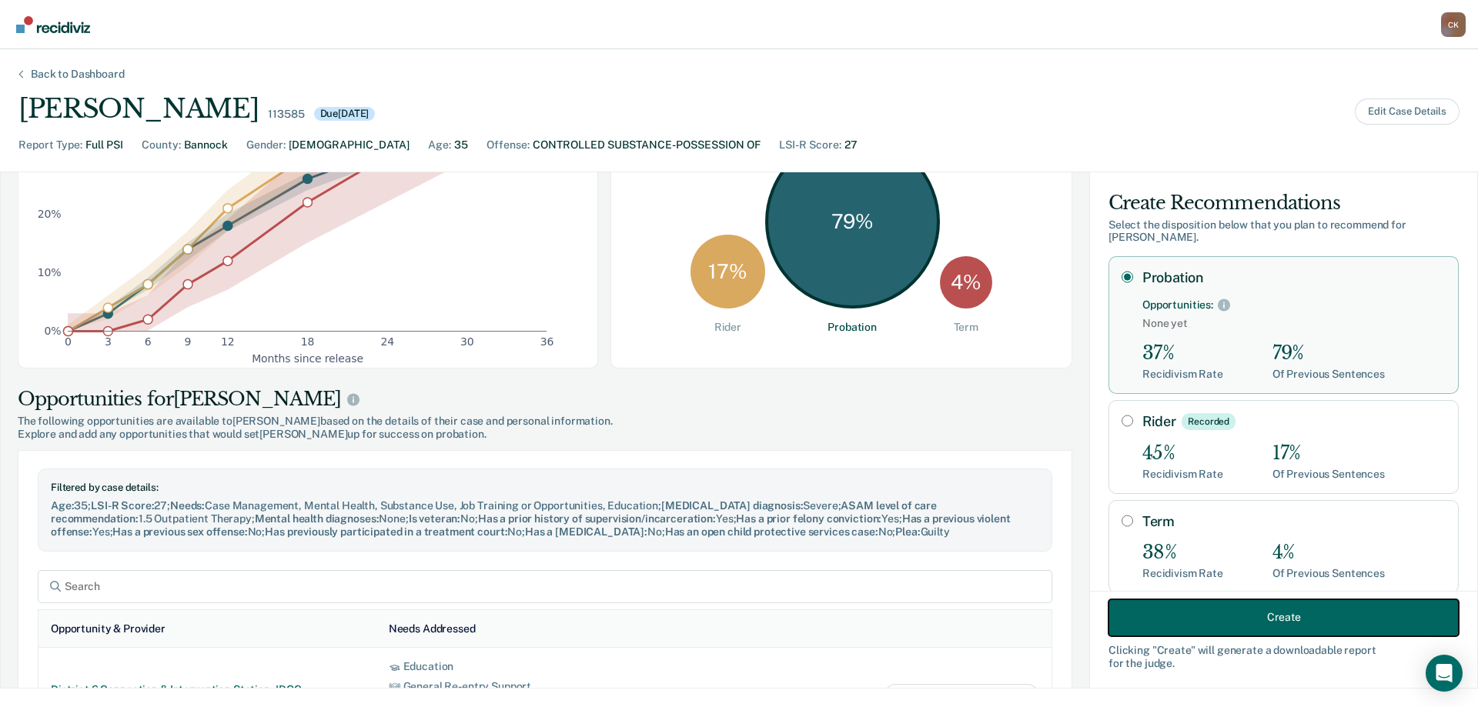
click at [1266, 628] on button "Create" at bounding box center [1284, 617] width 350 height 37
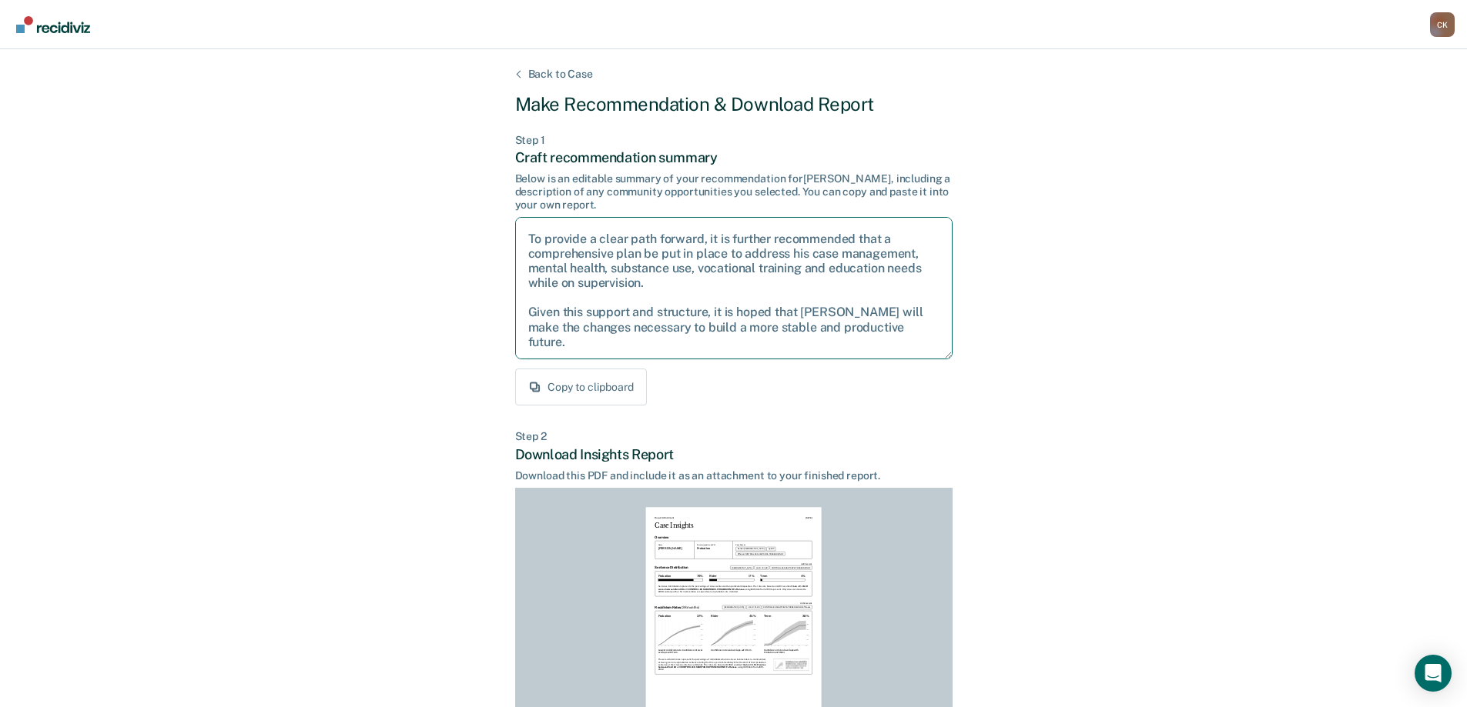
scroll to position [0, 0]
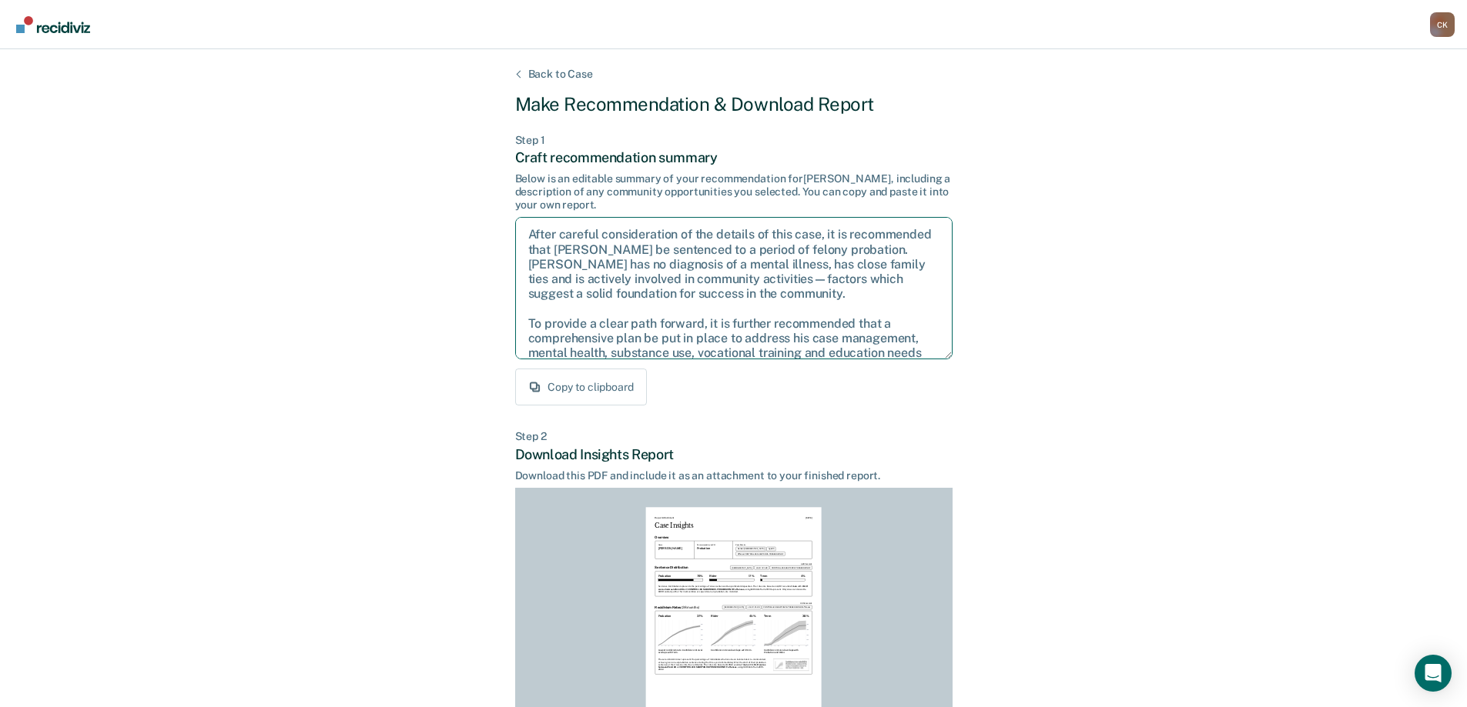
drag, startPoint x: 589, startPoint y: 346, endPoint x: 478, endPoint y: 188, distance: 192.9
click at [478, 188] on div "Back to Case Make Recommendation & Download Report Step 1 Craft recommendation …" at bounding box center [733, 463] width 1467 height 828
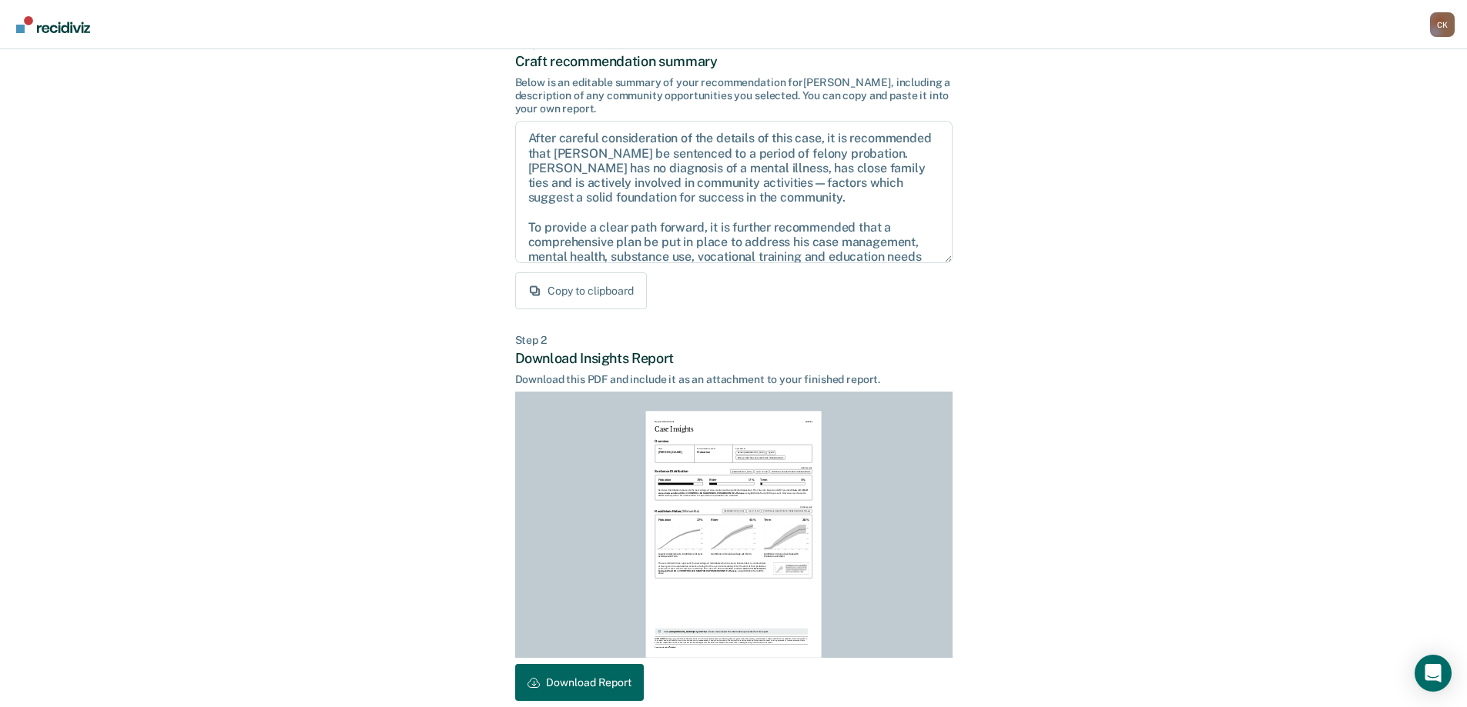
scroll to position [170, 0]
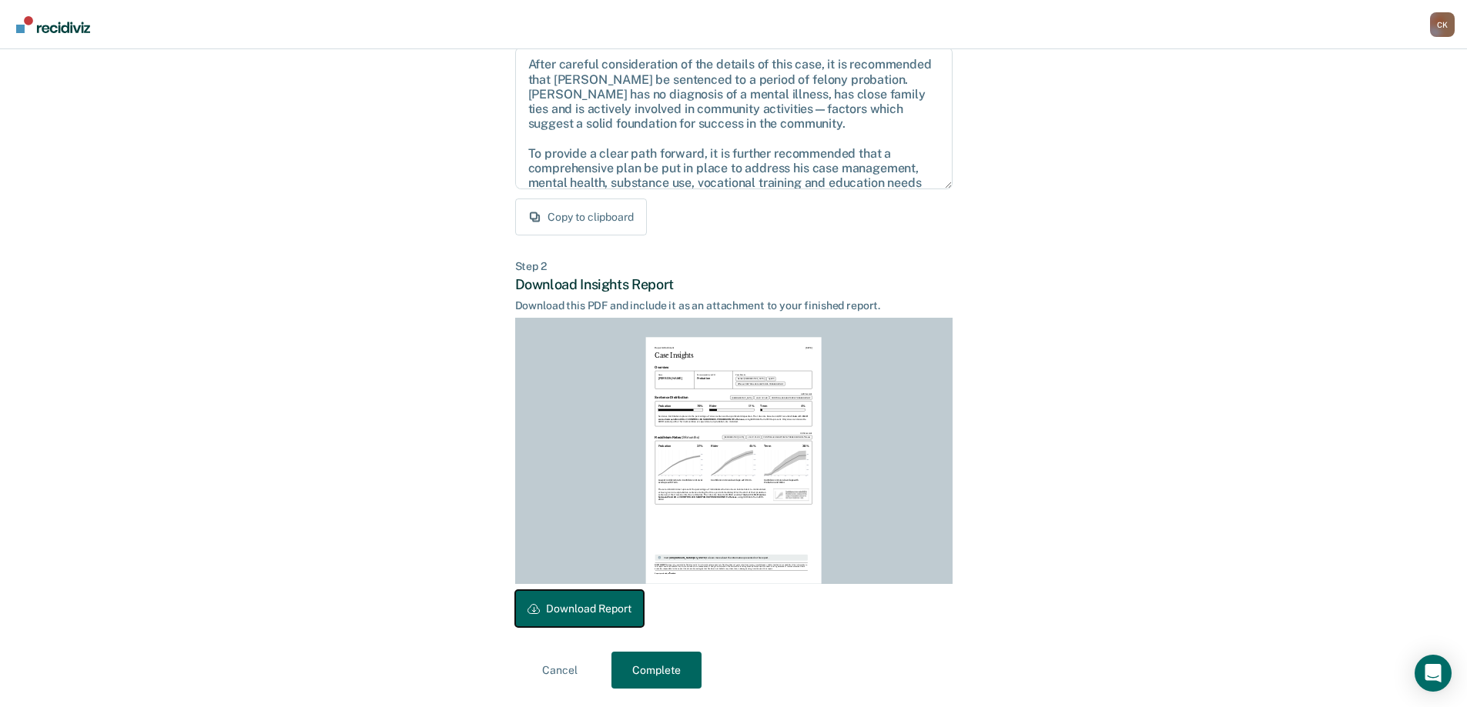
drag, startPoint x: 583, startPoint y: 600, endPoint x: 661, endPoint y: 681, distance: 112.2
click at [583, 600] on button "Download Report" at bounding box center [579, 608] width 129 height 37
click at [660, 681] on button "Complete" at bounding box center [656, 670] width 90 height 37
